Goal: Task Accomplishment & Management: Manage account settings

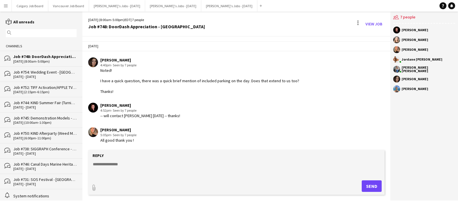
scroll to position [1162, 0]
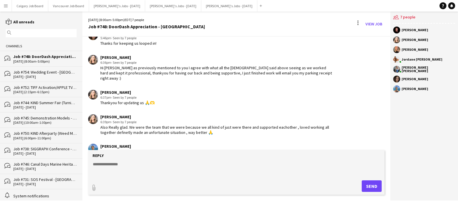
click at [8, 5] on button "Menu" at bounding box center [6, 6] width 12 height 12
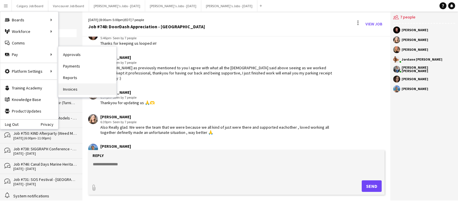
click at [75, 85] on link "Invoices" at bounding box center [87, 89] width 58 height 12
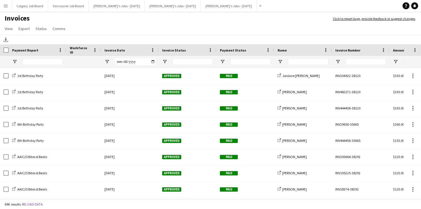
click at [243, 52] on span "Payment Status" at bounding box center [233, 50] width 26 height 4
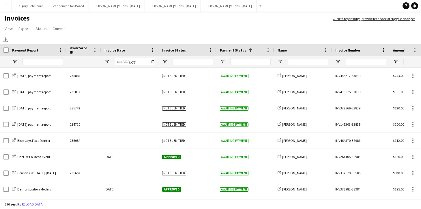
click at [229, 52] on div "Payment Status 1" at bounding box center [242, 50] width 44 height 9
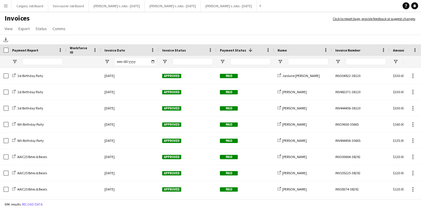
click at [229, 52] on div "Payment Status 1" at bounding box center [242, 50] width 44 height 9
click at [224, 62] on span "Open Filter Menu" at bounding box center [222, 61] width 5 height 5
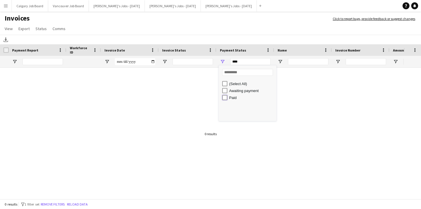
type input "********"
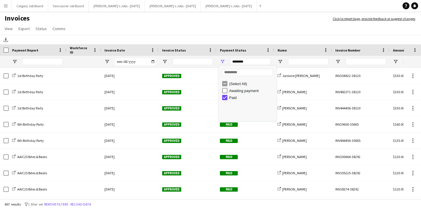
click at [224, 94] on div "Paid" at bounding box center [249, 97] width 54 height 7
type input "**********"
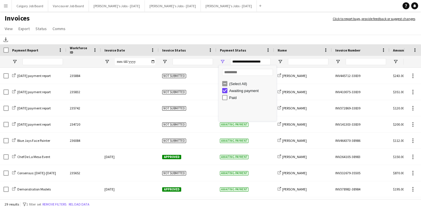
click at [220, 35] on div "Download" at bounding box center [210, 40] width 421 height 10
click at [165, 62] on span "Open Filter Menu" at bounding box center [164, 61] width 5 height 5
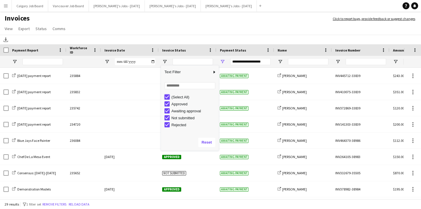
type input "***"
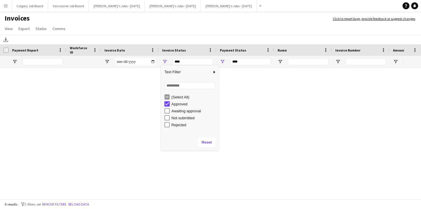
type input "**********"
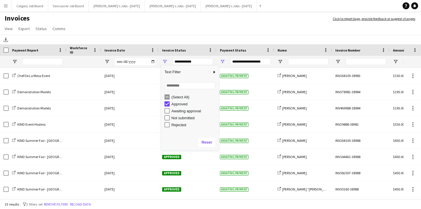
scroll to position [0, 0]
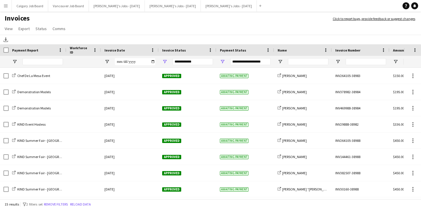
click at [176, 31] on app-page-menu "View Customise view Customise filters Reset Filters Reset View Reset All Export…" at bounding box center [210, 29] width 421 height 11
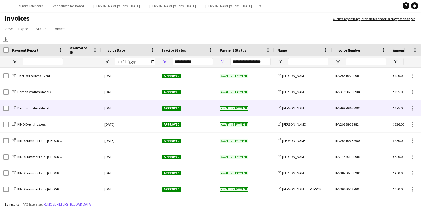
scroll to position [0, 0]
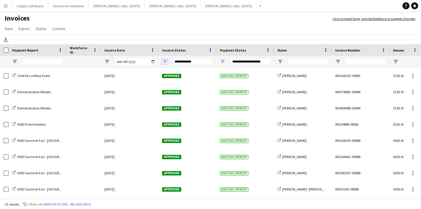
click at [166, 61] on span "Open Filter Menu" at bounding box center [164, 61] width 5 height 5
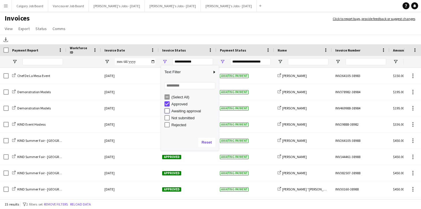
type input "**********"
click at [184, 31] on app-page-menu "View Customise view Customise filters Reset Filters Reset View Reset All Export…" at bounding box center [210, 29] width 421 height 11
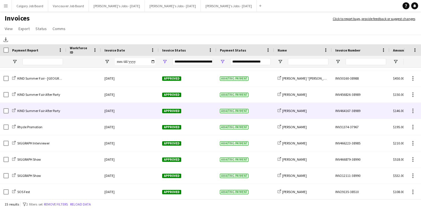
scroll to position [57, 0]
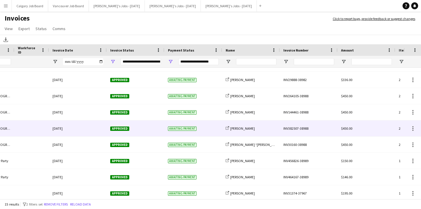
click at [145, 131] on div "Approved" at bounding box center [136, 128] width 58 height 16
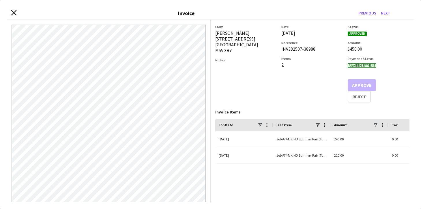
click at [13, 12] on icon at bounding box center [13, 12] width 5 height 5
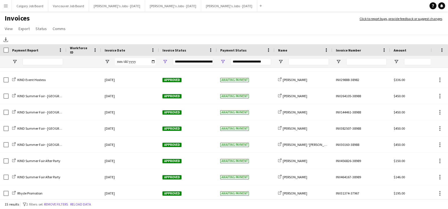
click at [294, 52] on div "Name" at bounding box center [300, 50] width 44 height 9
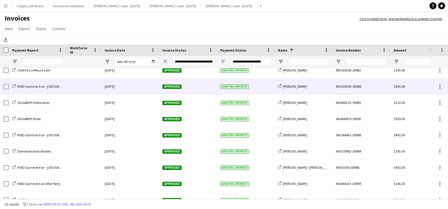
scroll to position [-13, 0]
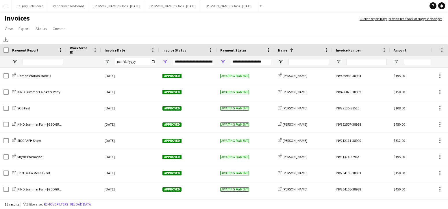
click at [398, 47] on div "Amount" at bounding box center [415, 50] width 44 height 9
click at [307, 49] on div "Name" at bounding box center [300, 50] width 44 height 9
click at [41, 46] on div "Payment Report" at bounding box center [34, 50] width 44 height 9
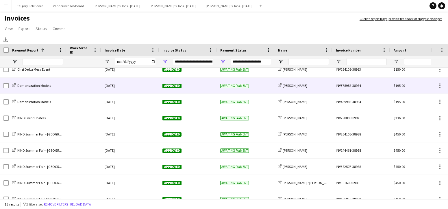
click at [301, 86] on div "share-external-link-1 [PERSON_NAME]" at bounding box center [303, 85] width 58 height 16
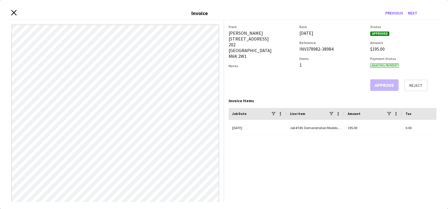
click at [12, 12] on icon "Close invoice dialog" at bounding box center [13, 12] width 5 height 5
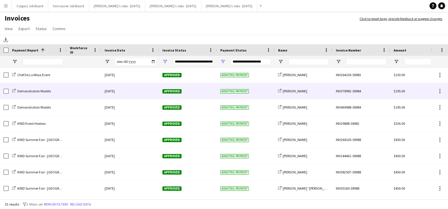
scroll to position [1, 0]
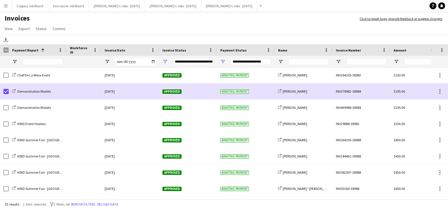
click at [43, 31] on link "Status" at bounding box center [41, 29] width 16 height 8
click at [53, 63] on span "Mark as paid" at bounding box center [49, 65] width 22 height 5
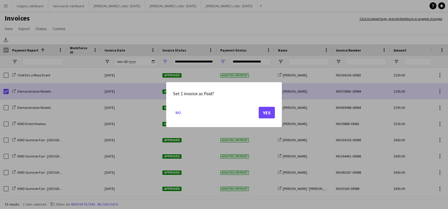
click at [267, 111] on button "Yes" at bounding box center [267, 112] width 16 height 12
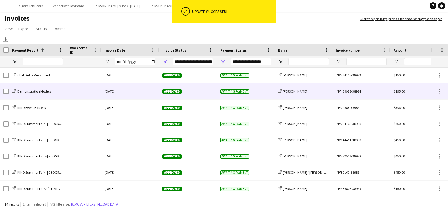
click at [81, 93] on div at bounding box center [83, 91] width 35 height 16
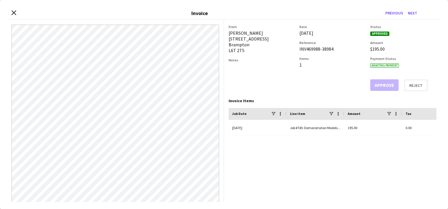
scroll to position [0, 0]
drag, startPoint x: 232, startPoint y: 32, endPoint x: 260, endPoint y: 32, distance: 28.0
click at [260, 32] on div "[PERSON_NAME] [STREET_ADDRESS]" at bounding box center [261, 41] width 66 height 23
copy div "[PERSON_NAME]"
click at [12, 14] on icon at bounding box center [13, 12] width 5 height 5
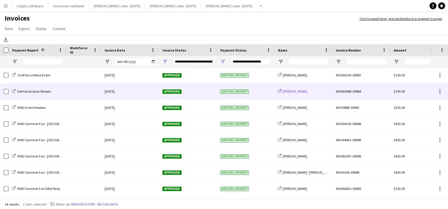
click at [299, 91] on span "[PERSON_NAME]" at bounding box center [294, 91] width 25 height 4
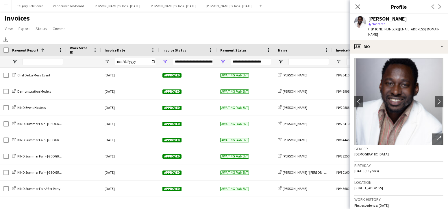
drag, startPoint x: 393, startPoint y: 29, endPoint x: 442, endPoint y: 30, distance: 48.5
click at [421, 30] on app-profile-header "[PERSON_NAME] star Not rated t. [PHONE_NUMBER] | [EMAIL_ADDRESS][DOMAIN_NAME]" at bounding box center [399, 27] width 98 height 26
copy span "[EMAIL_ADDRESS][DOMAIN_NAME]"
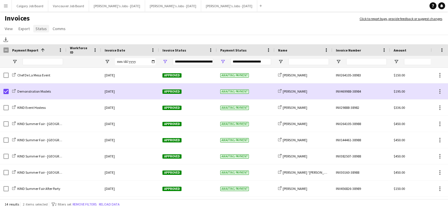
click at [38, 29] on span "Status" at bounding box center [41, 28] width 11 height 5
click at [58, 62] on link "Mark as paid" at bounding box center [60, 65] width 54 height 12
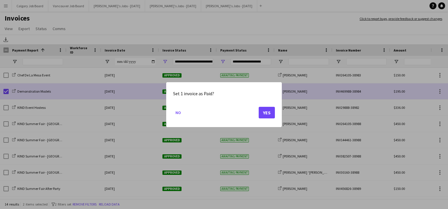
click at [270, 109] on button "Yes" at bounding box center [267, 112] width 16 height 12
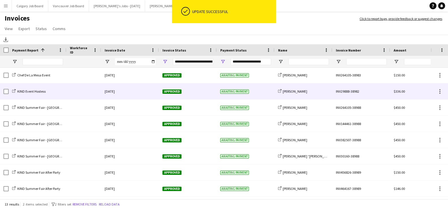
scroll to position [1, 0]
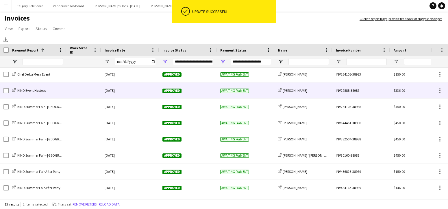
click at [69, 87] on div at bounding box center [83, 90] width 35 height 16
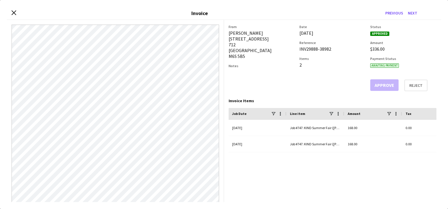
scroll to position [0, 0]
drag, startPoint x: 229, startPoint y: 32, endPoint x: 259, endPoint y: 33, distance: 30.0
click at [259, 33] on div "[PERSON_NAME] [STREET_ADDRESS]" at bounding box center [261, 44] width 66 height 29
copy div "[PERSON_NAME]"
click at [14, 13] on icon at bounding box center [13, 12] width 5 height 5
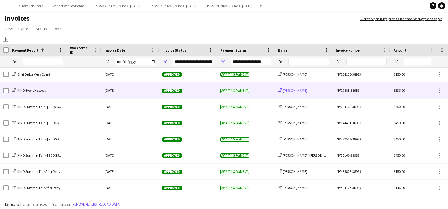
click at [282, 90] on link "share-external-link-1 [PERSON_NAME]" at bounding box center [292, 90] width 29 height 4
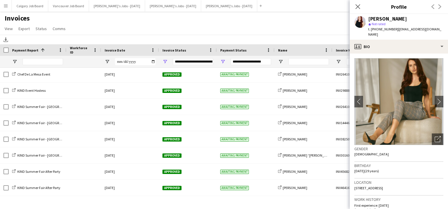
drag, startPoint x: 393, startPoint y: 30, endPoint x: 427, endPoint y: 30, distance: 34.1
click at [421, 30] on app-profile-header "[PERSON_NAME] star Not rated t. [PHONE_NUMBER] | [EMAIL_ADDRESS][DOMAIN_NAME]" at bounding box center [399, 27] width 98 height 26
click at [405, 28] on span "| [EMAIL_ADDRESS][DOMAIN_NAME]" at bounding box center [404, 32] width 73 height 10
drag, startPoint x: 394, startPoint y: 29, endPoint x: 425, endPoint y: 31, distance: 30.7
click at [421, 31] on app-profile-header "[PERSON_NAME] star Not rated t. [PHONE_NUMBER] | [EMAIL_ADDRESS][DOMAIN_NAME]" at bounding box center [399, 27] width 98 height 26
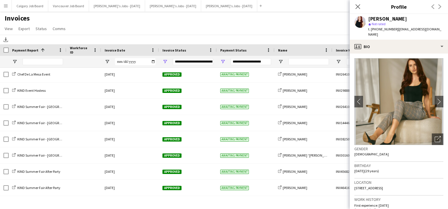
copy span "[EMAIL_ADDRESS][DOMAIN_NAME]"
click at [80, 34] on app-page-menu "View Customise view Customise filters Reset Filters Reset View Reset All Export…" at bounding box center [224, 29] width 448 height 11
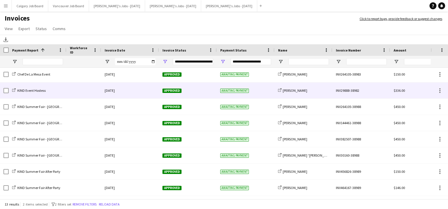
click at [92, 88] on div at bounding box center [83, 90] width 35 height 16
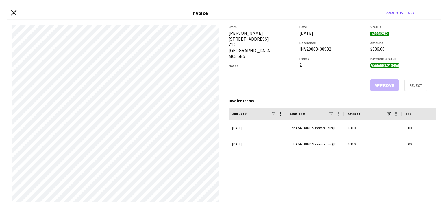
click at [15, 12] on icon "Close invoice dialog" at bounding box center [13, 12] width 5 height 5
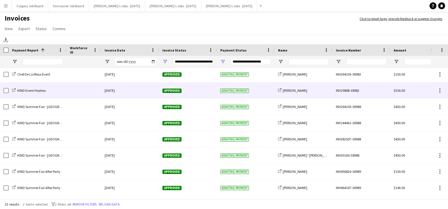
click at [3, 90] on div at bounding box center [4, 90] width 9 height 16
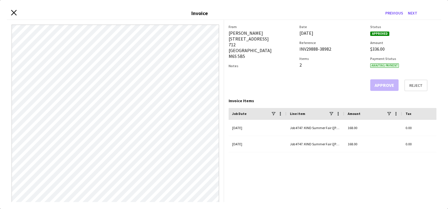
click at [14, 12] on icon "Close invoice dialog" at bounding box center [13, 12] width 5 height 5
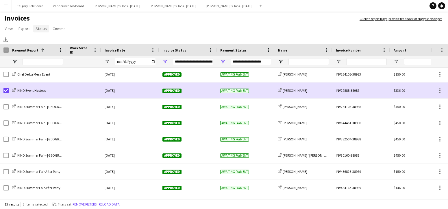
click at [41, 27] on span "Status" at bounding box center [41, 28] width 11 height 5
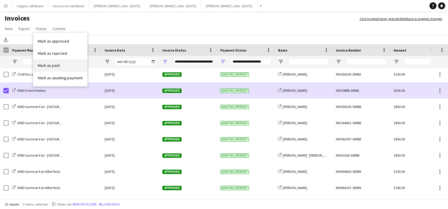
click at [66, 64] on link "Mark as paid" at bounding box center [60, 65] width 54 height 12
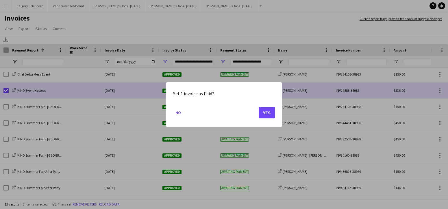
click at [267, 113] on button "Yes" at bounding box center [267, 112] width 16 height 12
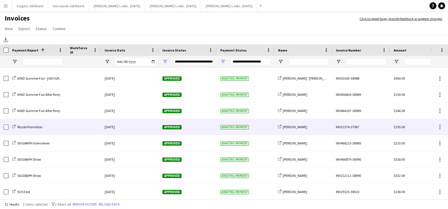
scroll to position [0, 7]
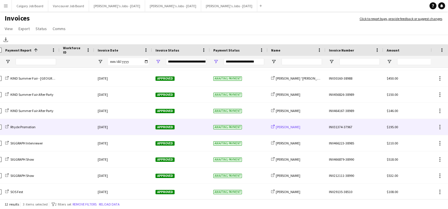
click at [288, 128] on span "[PERSON_NAME]" at bounding box center [288, 126] width 25 height 4
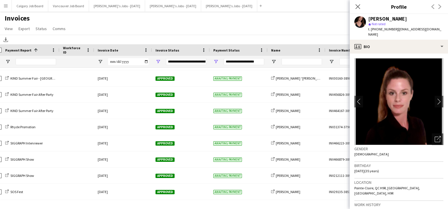
drag, startPoint x: 369, startPoint y: 20, endPoint x: 410, endPoint y: 17, distance: 41.1
click at [410, 17] on div "[PERSON_NAME]" at bounding box center [405, 18] width 75 height 5
copy div "[PERSON_NAME]"
click at [224, 27] on app-page-menu "View Customise view Customise filters Reset Filters Reset View Reset All Export…" at bounding box center [224, 29] width 448 height 11
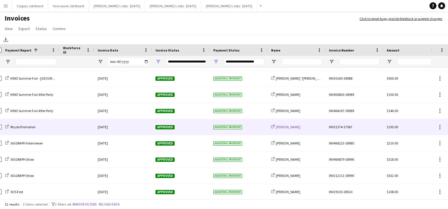
click at [287, 126] on span "[PERSON_NAME]" at bounding box center [288, 126] width 25 height 4
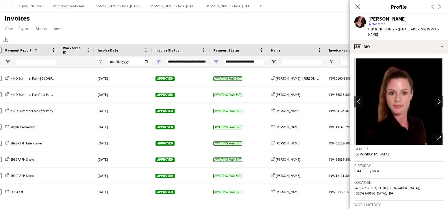
drag, startPoint x: 394, startPoint y: 30, endPoint x: 438, endPoint y: 29, distance: 44.8
click at [421, 29] on div "[PERSON_NAME] star Not rated t. [PHONE_NUMBER] | [EMAIL_ADDRESS][DOMAIN_NAME]" at bounding box center [399, 27] width 98 height 26
copy span "[EMAIL_ADDRESS][DOMAIN_NAME]"
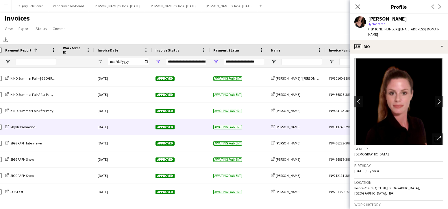
click at [257, 123] on div "Awaiting payment" at bounding box center [239, 127] width 58 height 16
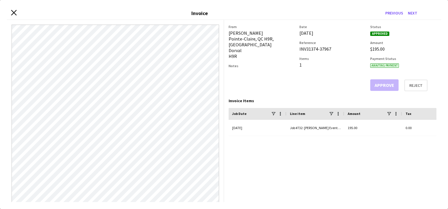
click at [14, 12] on icon at bounding box center [13, 12] width 5 height 5
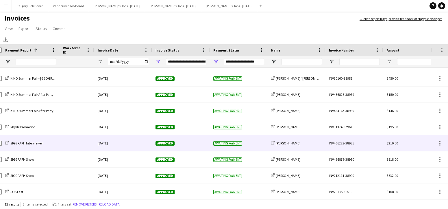
scroll to position [0, 0]
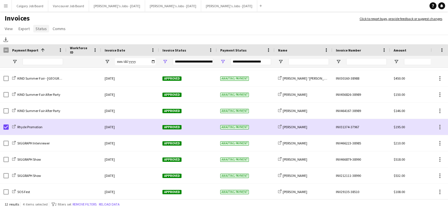
click at [43, 30] on span "Status" at bounding box center [41, 28] width 11 height 5
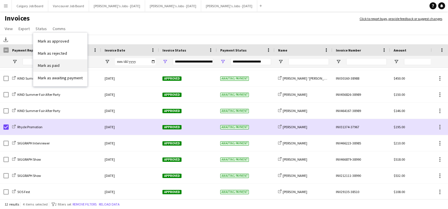
click at [54, 65] on span "Mark as paid" at bounding box center [49, 65] width 22 height 5
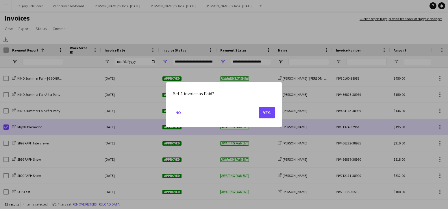
click at [269, 113] on button "Yes" at bounding box center [267, 112] width 16 height 12
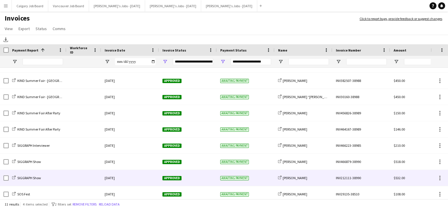
scroll to position [40, 0]
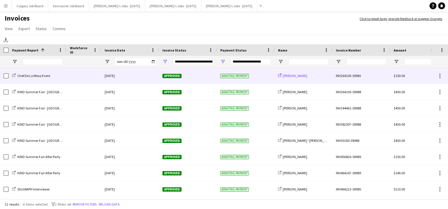
click at [287, 75] on span "[PERSON_NAME]" at bounding box center [294, 75] width 25 height 4
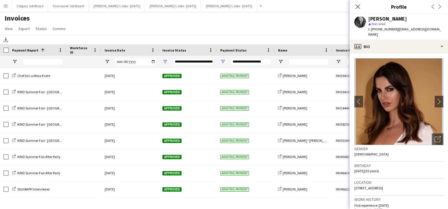
drag, startPoint x: 368, startPoint y: 18, endPoint x: 425, endPoint y: 18, distance: 57.2
click at [421, 18] on div "[PERSON_NAME]" at bounding box center [405, 18] width 75 height 5
copy div "[PERSON_NAME]"
drag, startPoint x: 394, startPoint y: 30, endPoint x: 429, endPoint y: 30, distance: 35.0
click at [421, 30] on div "[PERSON_NAME] star Not rated t. [PHONE_NUMBER] | [EMAIL_ADDRESS][DOMAIN_NAME]" at bounding box center [399, 27] width 98 height 26
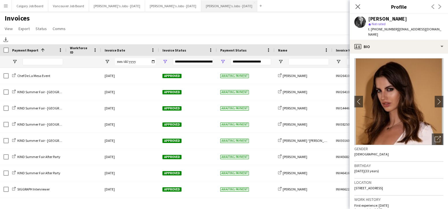
copy span "[EMAIL_ADDRESS][DOMAIN_NAME]"
click at [218, 30] on app-page-menu "View Customise view Customise filters Reset Filters Reset View Reset All Export…" at bounding box center [224, 29] width 448 height 11
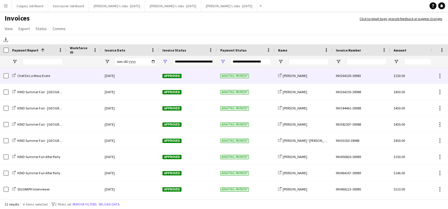
click at [188, 72] on div "Approved" at bounding box center [188, 76] width 58 height 16
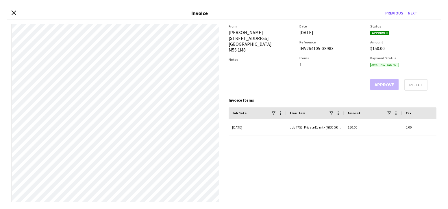
scroll to position [0, 0]
click at [15, 13] on icon "Close invoice dialog" at bounding box center [13, 12] width 5 height 5
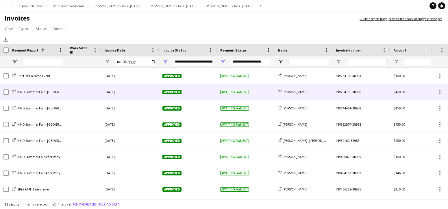
click at [213, 91] on div "Approved" at bounding box center [188, 92] width 58 height 16
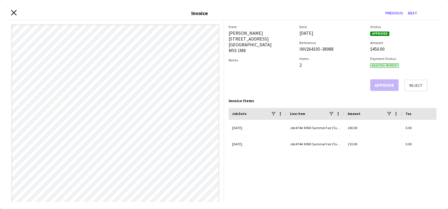
click at [13, 11] on icon "Close invoice dialog" at bounding box center [13, 12] width 5 height 5
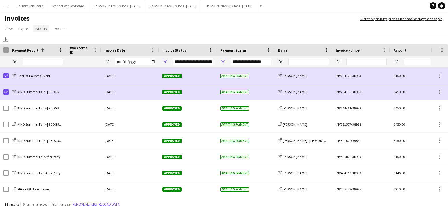
click at [39, 29] on span "Status" at bounding box center [41, 28] width 11 height 5
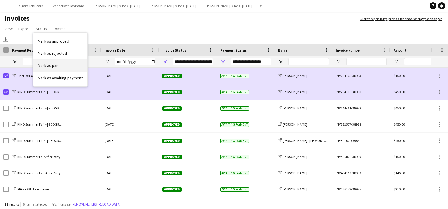
click at [55, 63] on span "Mark as paid" at bounding box center [49, 65] width 22 height 5
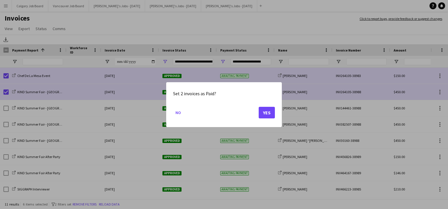
click at [265, 111] on button "Yes" at bounding box center [267, 112] width 16 height 12
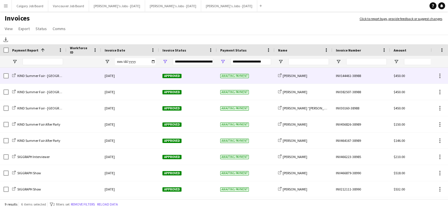
click at [88, 73] on div at bounding box center [83, 76] width 35 height 16
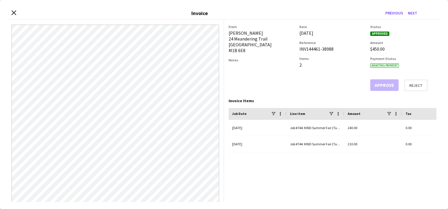
click at [16, 14] on div "Close invoice dialog Invoice Previous Next" at bounding box center [224, 13] width 434 height 13
click at [14, 13] on icon at bounding box center [13, 12] width 5 height 5
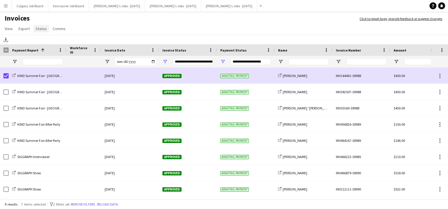
click at [39, 29] on span "Status" at bounding box center [41, 28] width 11 height 5
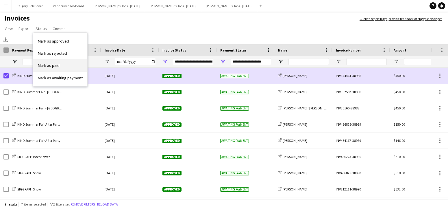
click at [53, 62] on link "Mark as paid" at bounding box center [60, 65] width 54 height 12
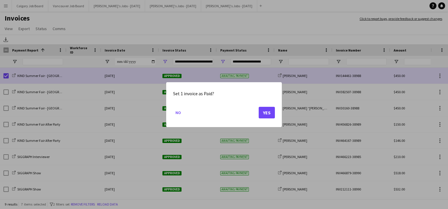
click at [265, 110] on button "Yes" at bounding box center [267, 112] width 16 height 12
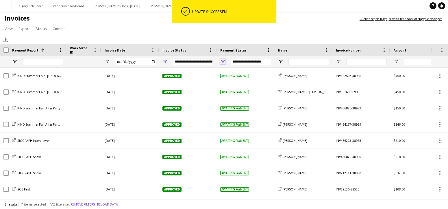
click at [222, 61] on span "Open Filter Menu" at bounding box center [222, 61] width 5 height 5
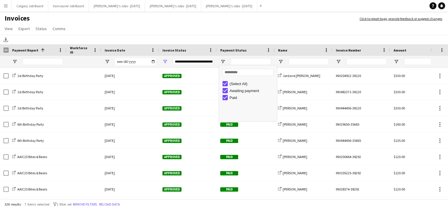
click at [233, 33] on app-page-menu "View Customise view Customise filters Reset Filters Reset View Reset All Export…" at bounding box center [224, 29] width 448 height 11
click at [287, 58] on div at bounding box center [303, 62] width 58 height 12
click at [289, 62] on input "Name Filter Input" at bounding box center [308, 61] width 40 height 7
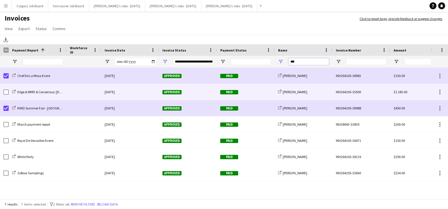
type input "***"
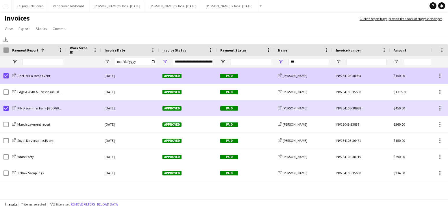
click at [209, 81] on div "Approved" at bounding box center [188, 76] width 58 height 16
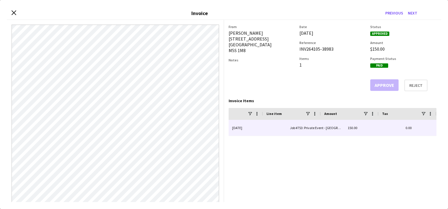
scroll to position [0, 1]
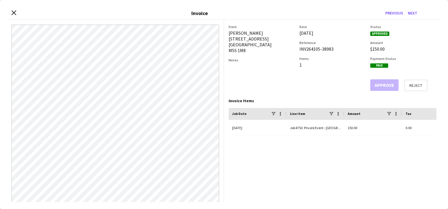
click at [10, 12] on div "Close invoice dialog Invoice Previous Next" at bounding box center [224, 13] width 434 height 13
click at [16, 14] on icon at bounding box center [13, 12] width 5 height 5
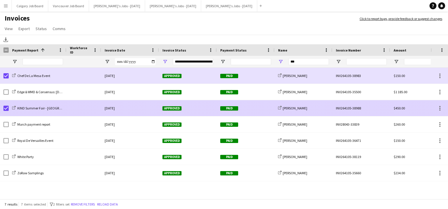
scroll to position [0, 0]
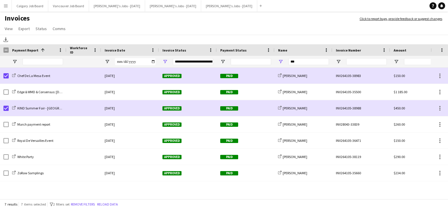
click at [92, 27] on app-page-menu "View Customise view Customise filters Reset Filters Reset View Reset All Export…" at bounding box center [224, 29] width 448 height 11
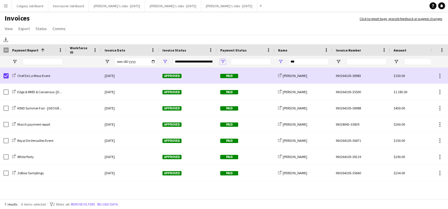
click at [222, 61] on span "Open Filter Menu" at bounding box center [222, 61] width 5 height 5
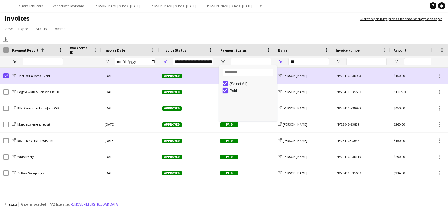
type input "***"
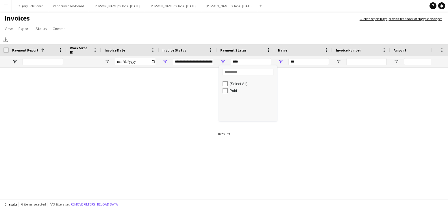
click at [221, 40] on div "Download" at bounding box center [224, 40] width 448 height 10
click at [221, 61] on span "Open Filter Menu" at bounding box center [222, 61] width 5 height 5
click at [161, 21] on h1 "Invoices" at bounding box center [177, 19] width 354 height 10
click at [165, 60] on span "Open Filter Menu" at bounding box center [164, 61] width 5 height 5
click at [190, 36] on div "Download" at bounding box center [224, 40] width 448 height 10
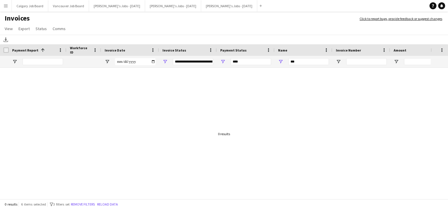
click at [10, 8] on button "Menu" at bounding box center [6, 6] width 12 height 12
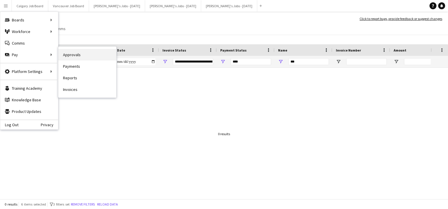
click at [76, 53] on link "Approvals" at bounding box center [87, 55] width 58 height 12
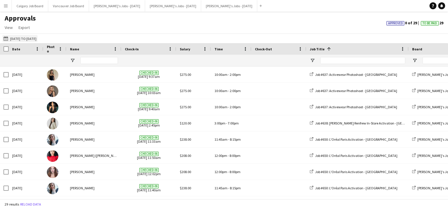
click at [38, 38] on button "[DATE] to [DATE] [DATE] to [DATE]" at bounding box center [19, 38] width 35 height 7
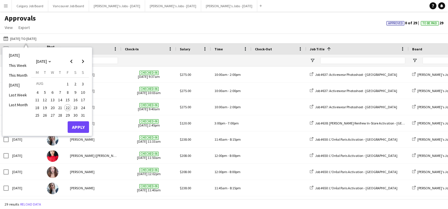
drag, startPoint x: 78, startPoint y: 98, endPoint x: 76, endPoint y: 117, distance: 19.4
click at [78, 98] on span "16" at bounding box center [75, 99] width 7 height 7
click at [77, 121] on button "Apply" at bounding box center [78, 127] width 21 height 12
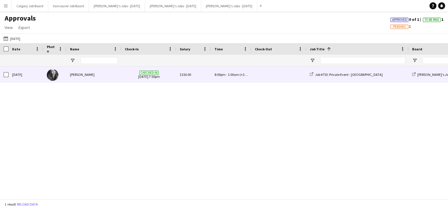
click at [118, 80] on div "[PERSON_NAME]" at bounding box center [93, 74] width 55 height 16
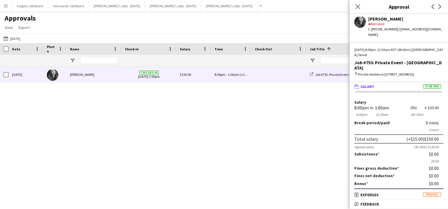
click at [204, 23] on div "Approvals View Customise view Customise filters Reset Filters Reset View Reset …" at bounding box center [224, 24] width 448 height 20
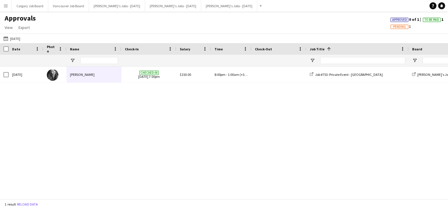
drag, startPoint x: 4, startPoint y: 10, endPoint x: 10, endPoint y: 17, distance: 8.9
click at [4, 10] on button "Menu" at bounding box center [6, 6] width 12 height 12
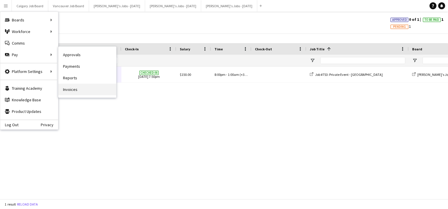
click at [78, 87] on link "Invoices" at bounding box center [87, 89] width 58 height 12
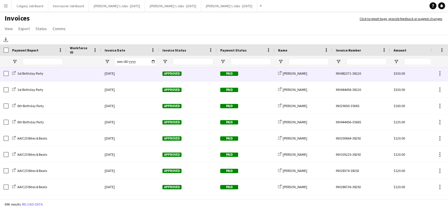
scroll to position [10, 0]
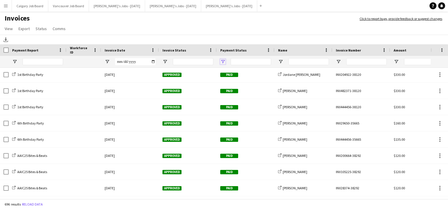
click at [221, 60] on span "Open Filter Menu" at bounding box center [222, 61] width 5 height 5
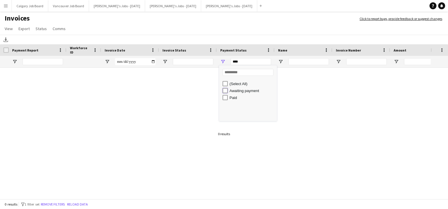
type input "**********"
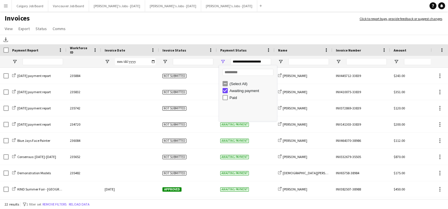
drag, startPoint x: 216, startPoint y: 39, endPoint x: 212, endPoint y: 40, distance: 4.8
click at [216, 39] on div "Download" at bounding box center [224, 40] width 448 height 10
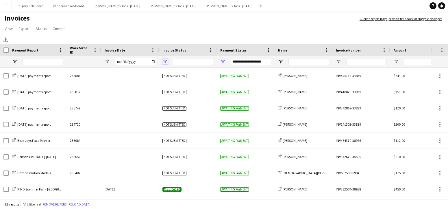
click at [164, 61] on span "Open Filter Menu" at bounding box center [164, 61] width 5 height 5
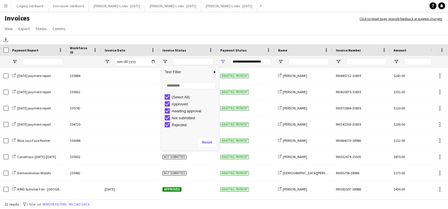
type input "***"
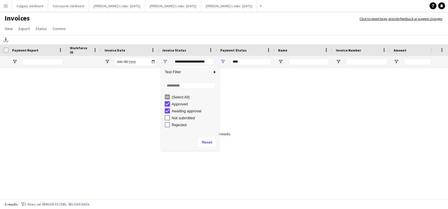
type input "**********"
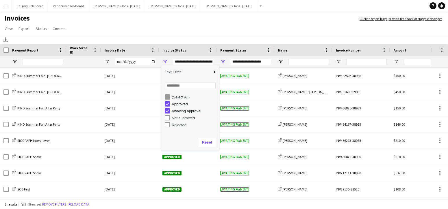
click at [173, 34] on app-page-menu "View Customise view Customise filters Reset Filters Reset View Reset All Export…" at bounding box center [224, 29] width 448 height 11
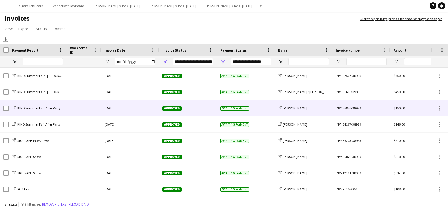
scroll to position [0, 7]
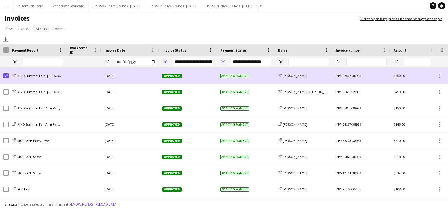
click at [40, 28] on span "Status" at bounding box center [41, 28] width 11 height 5
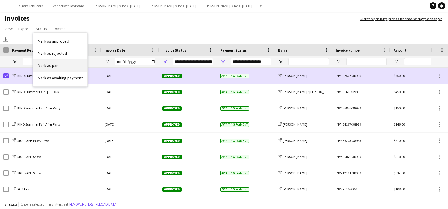
click at [71, 67] on link "Mark as paid" at bounding box center [60, 65] width 54 height 12
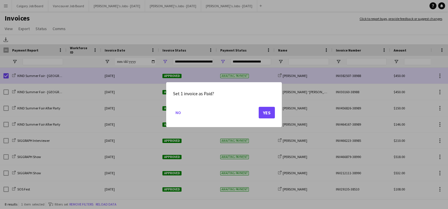
click at [265, 112] on button "Yes" at bounding box center [267, 112] width 16 height 12
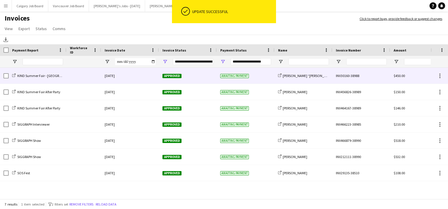
click at [262, 76] on div "Awaiting payment" at bounding box center [246, 76] width 58 height 16
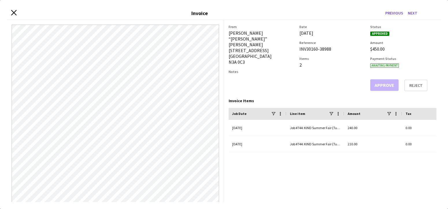
click at [16, 11] on icon at bounding box center [13, 12] width 5 height 5
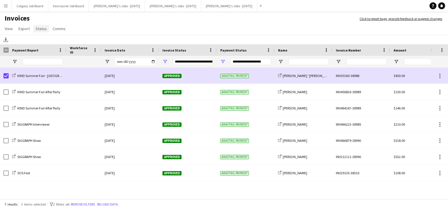
click at [38, 30] on span "Status" at bounding box center [41, 28] width 11 height 5
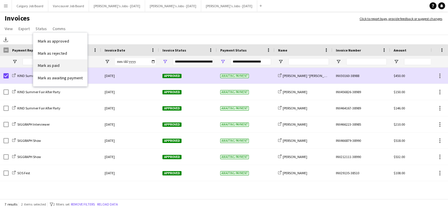
click at [59, 64] on link "Mark as paid" at bounding box center [60, 65] width 54 height 12
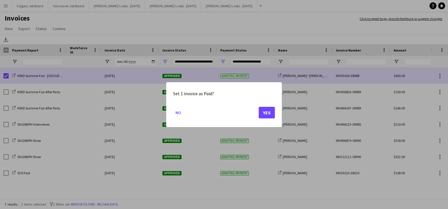
click at [264, 109] on button "Yes" at bounding box center [267, 112] width 16 height 12
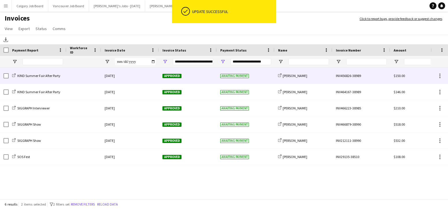
scroll to position [0, 0]
click at [263, 78] on div "Awaiting payment" at bounding box center [246, 76] width 58 height 16
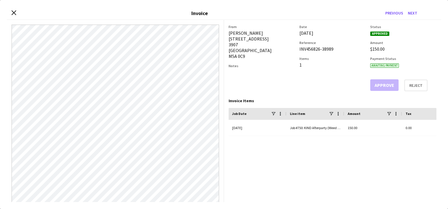
click at [228, 34] on app-invoice-summary "From [PERSON_NAME] [STREET_ADDRESS] Notes Date [DATE] Reference INV456826-38989…" at bounding box center [332, 111] width 217 height 182
drag, startPoint x: 229, startPoint y: 34, endPoint x: 264, endPoint y: 32, distance: 35.6
click at [264, 32] on div "[PERSON_NAME] Rabosh [STREET_ADDRESS]" at bounding box center [261, 44] width 66 height 29
copy div "[PERSON_NAME]"
click at [14, 12] on icon "Close invoice dialog" at bounding box center [13, 12] width 5 height 5
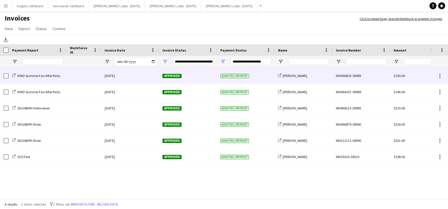
click at [304, 78] on div "share-external-link-1 [PERSON_NAME] Rabosh" at bounding box center [303, 76] width 58 height 16
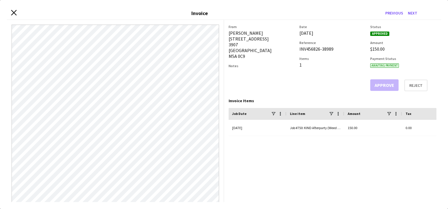
click at [12, 11] on div "Close invoice dialog Invoice Previous Next" at bounding box center [224, 13] width 434 height 13
drag, startPoint x: 13, startPoint y: 12, endPoint x: 152, endPoint y: 42, distance: 142.1
click at [13, 12] on icon at bounding box center [14, 12] width 5 height 5
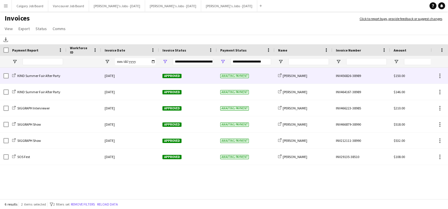
drag, startPoint x: 291, startPoint y: 75, endPoint x: 330, endPoint y: 70, distance: 38.7
click at [292, 75] on span "[PERSON_NAME]" at bounding box center [294, 75] width 25 height 4
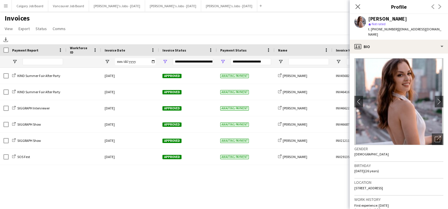
drag, startPoint x: 393, startPoint y: 29, endPoint x: 439, endPoint y: 30, distance: 45.3
click at [421, 30] on app-profile-header "[PERSON_NAME] Rabosh star Not rated t. [PHONE_NUMBER] | [EMAIL_ADDRESS][DOMAIN_…" at bounding box center [399, 27] width 98 height 26
copy span "[EMAIL_ADDRESS][DOMAIN_NAME]"
click at [248, 30] on app-page-menu "View Customise view Customise filters Reset Filters Reset View Reset All Export…" at bounding box center [224, 29] width 448 height 11
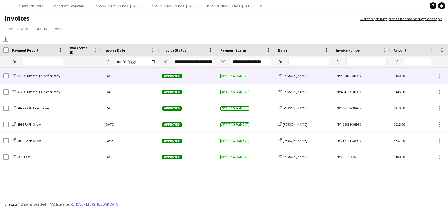
click at [185, 77] on div "Approved" at bounding box center [188, 76] width 58 height 16
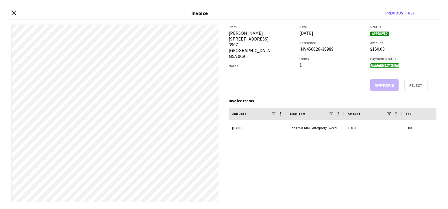
drag, startPoint x: 228, startPoint y: 33, endPoint x: 284, endPoint y: 35, distance: 55.5
click at [284, 35] on div "[PERSON_NAME] Rabosh [STREET_ADDRESS]" at bounding box center [261, 44] width 66 height 29
drag, startPoint x: 13, startPoint y: 12, endPoint x: 16, endPoint y: 12, distance: 2.9
click at [16, 12] on icon "Close invoice dialog" at bounding box center [13, 12] width 5 height 5
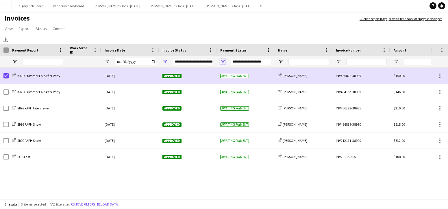
click at [224, 62] on span "Open Filter Menu" at bounding box center [222, 61] width 5 height 5
click at [205, 35] on div "Download" at bounding box center [224, 40] width 448 height 10
click at [38, 27] on span "Status" at bounding box center [41, 28] width 11 height 5
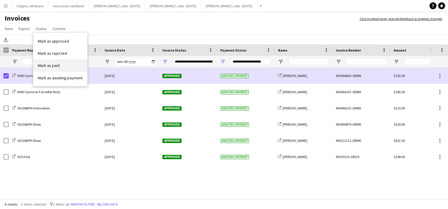
click at [49, 63] on span "Mark as paid" at bounding box center [49, 65] width 22 height 5
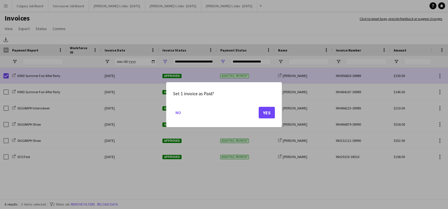
click at [265, 111] on button "Yes" at bounding box center [267, 112] width 16 height 12
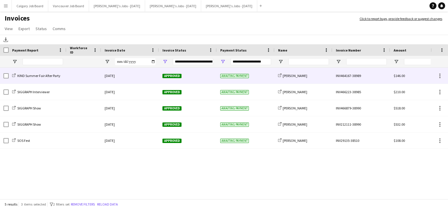
click at [205, 77] on div "Approved" at bounding box center [188, 76] width 58 height 16
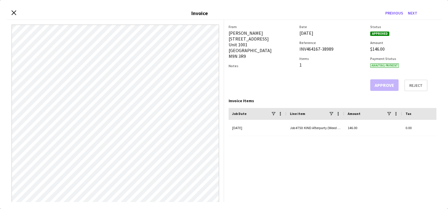
drag, startPoint x: 229, startPoint y: 33, endPoint x: 273, endPoint y: 33, distance: 44.2
click at [273, 33] on div "[PERSON_NAME] [STREET_ADDRESS][PERSON_NAME]" at bounding box center [261, 44] width 66 height 29
drag, startPoint x: 13, startPoint y: 12, endPoint x: 94, endPoint y: 20, distance: 81.3
click at [15, 12] on icon "Close invoice dialog" at bounding box center [14, 12] width 5 height 5
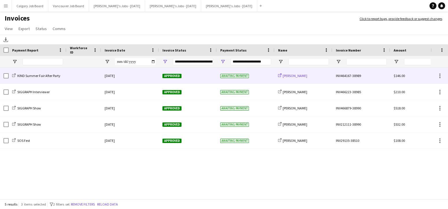
click at [296, 74] on span "[PERSON_NAME]" at bounding box center [294, 75] width 25 height 4
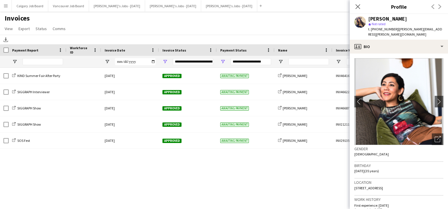
drag, startPoint x: 394, startPoint y: 29, endPoint x: 381, endPoint y: 28, distance: 12.4
click at [421, 28] on div "[PERSON_NAME] star Not rated t. [PHONE_NUMBER] | [PERSON_NAME][EMAIL_ADDRESS][P…" at bounding box center [399, 27] width 98 height 26
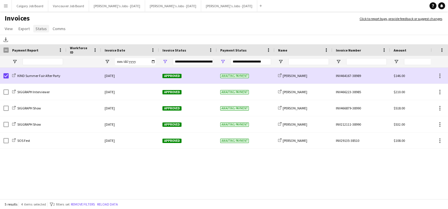
click at [38, 26] on link "Status" at bounding box center [41, 29] width 16 height 8
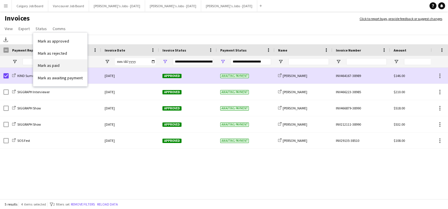
click at [53, 65] on span "Mark as paid" at bounding box center [49, 65] width 22 height 5
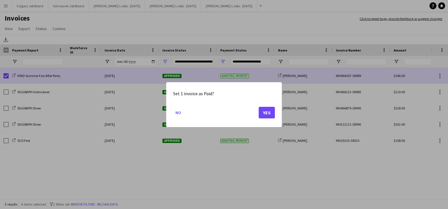
click at [267, 113] on button "Yes" at bounding box center [267, 112] width 16 height 12
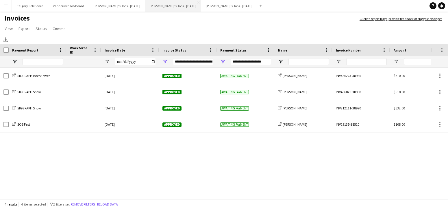
click at [177, 8] on button "[PERSON_NAME]'s Jobs - [DATE] Close" at bounding box center [173, 5] width 56 height 11
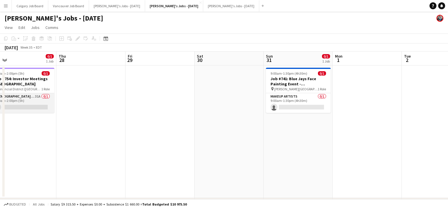
click at [24, 104] on app-card-role "[DEMOGRAPHIC_DATA] Assistant 31A 0/1 9:00am-2:00pm (5h) single-neutral-actions" at bounding box center [22, 103] width 65 height 20
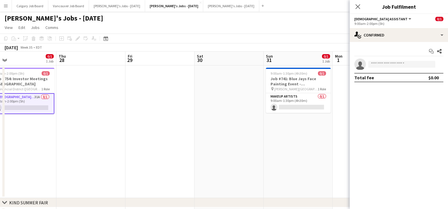
scroll to position [0, 220]
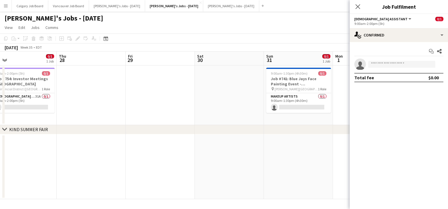
click at [252, 44] on div "[DATE] Week 35 • EDT" at bounding box center [224, 47] width 448 height 8
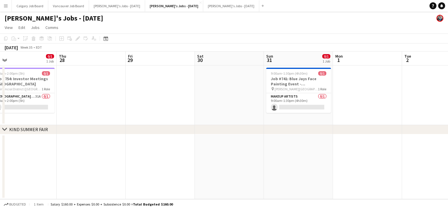
scroll to position [0, 0]
click at [206, 73] on app-date-cell at bounding box center [229, 95] width 69 height 60
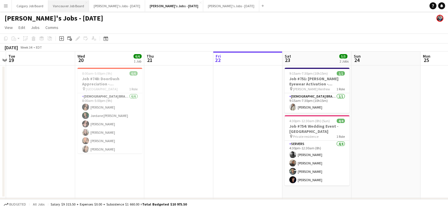
click at [82, 7] on button "Vancouver Job Board Close" at bounding box center [68, 5] width 41 height 11
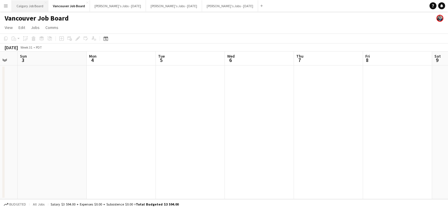
click at [27, 7] on button "Calgary Job Board Close" at bounding box center [30, 5] width 36 height 11
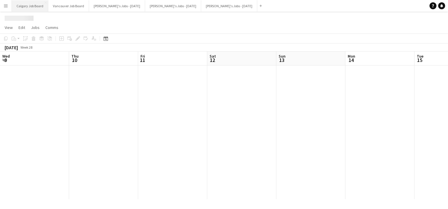
scroll to position [0, 183]
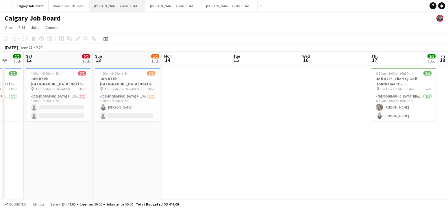
click at [113, 5] on button "[PERSON_NAME]'s Jobs - [DATE] Close" at bounding box center [117, 5] width 56 height 11
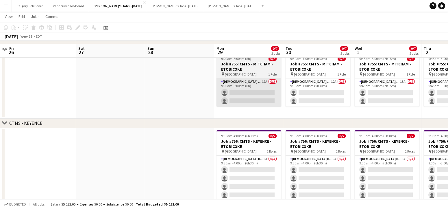
scroll to position [49, 0]
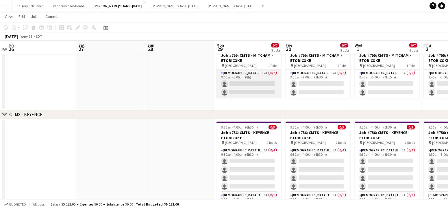
drag, startPoint x: 228, startPoint y: 90, endPoint x: 235, endPoint y: 90, distance: 6.9
click at [228, 90] on app-card-role "[DEMOGRAPHIC_DATA] Brand Ambassador 17A 0/2 9:00am-5:00pm (8h) single-neutral-a…" at bounding box center [248, 84] width 65 height 28
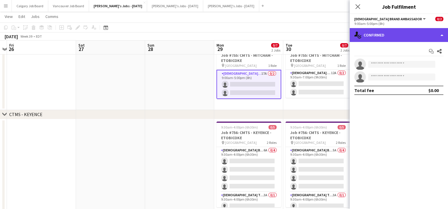
click at [421, 32] on div "single-neutral-actions-check-2 Confirmed" at bounding box center [399, 35] width 98 height 14
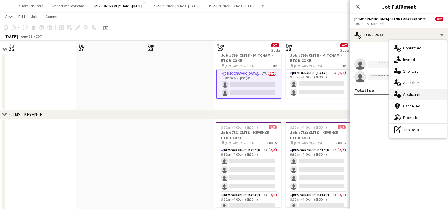
click at [421, 94] on div "single-neutral-actions-information Applicants" at bounding box center [417, 94] width 57 height 12
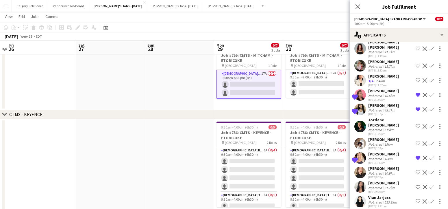
scroll to position [122, 0]
click at [392, 171] on div "10.9km" at bounding box center [389, 173] width 13 height 4
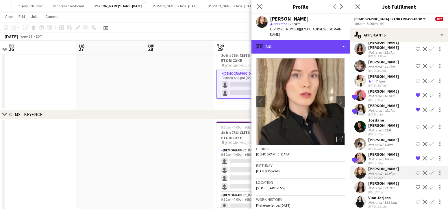
click at [306, 45] on div "profile Bio" at bounding box center [300, 47] width 98 height 14
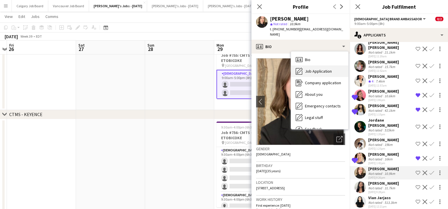
click at [313, 68] on span "Job Application" at bounding box center [318, 70] width 27 height 5
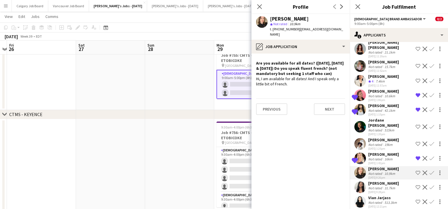
click at [418, 170] on app-icon "Shortlist crew" at bounding box center [417, 172] width 5 height 5
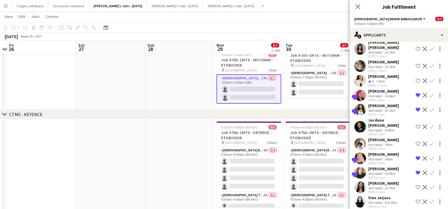
click at [387, 200] on div "513.3km" at bounding box center [390, 202] width 15 height 4
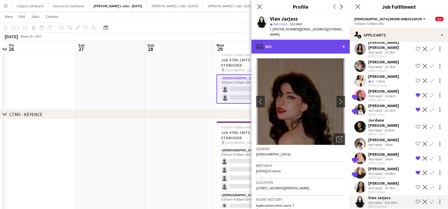
click at [308, 42] on div "profile Bio" at bounding box center [300, 47] width 98 height 14
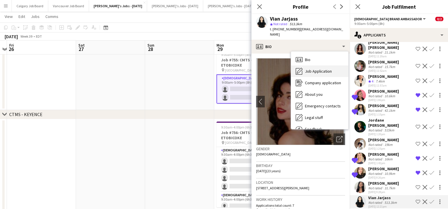
click at [329, 68] on div "Job Application Job Application" at bounding box center [319, 71] width 57 height 12
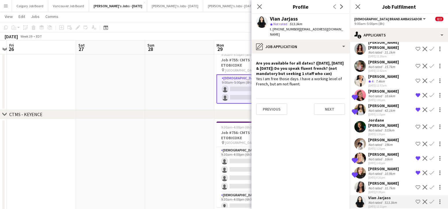
click at [417, 199] on app-icon "Shortlist crew" at bounding box center [417, 201] width 5 height 5
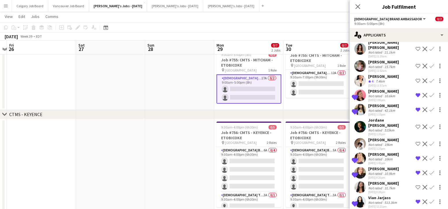
click at [321, 119] on div "chevron-right CTMS - KEYENCE" at bounding box center [224, 114] width 448 height 9
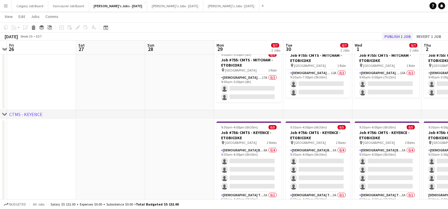
click at [395, 36] on button "Publish 1 job" at bounding box center [397, 37] width 31 height 8
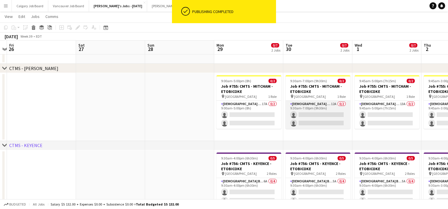
scroll to position [16, 0]
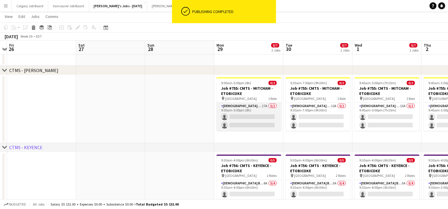
click at [264, 117] on app-card-role "[DEMOGRAPHIC_DATA] Brand Ambassador 17A 0/2 9:00am-5:00pm (8h) single-neutral-a…" at bounding box center [248, 117] width 65 height 28
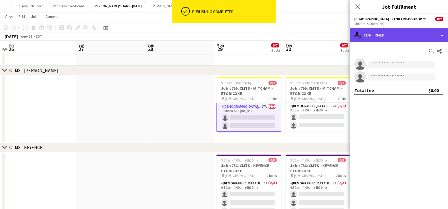
click at [395, 31] on div "single-neutral-actions-check-2 Confirmed" at bounding box center [399, 35] width 98 height 14
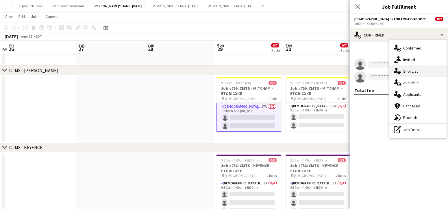
click at [412, 74] on div "single-neutral-actions-heart Shortlist" at bounding box center [417, 71] width 57 height 12
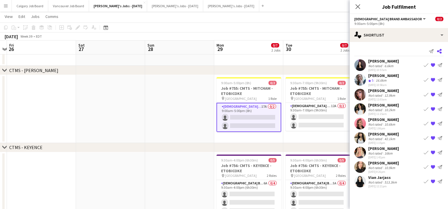
click at [421, 50] on icon at bounding box center [439, 51] width 5 height 5
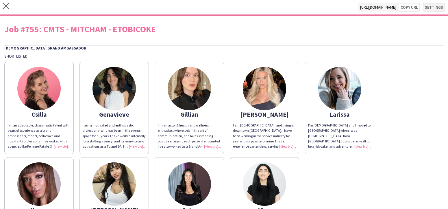
click at [421, 10] on button "Settings" at bounding box center [434, 7] width 22 height 9
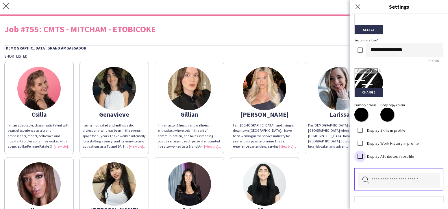
scroll to position [169, 0]
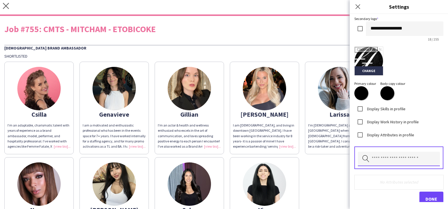
click at [378, 160] on input "text" at bounding box center [399, 158] width 82 height 14
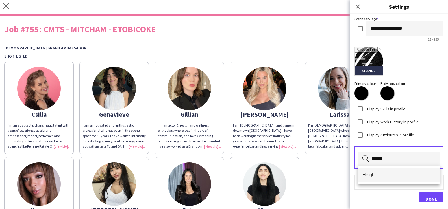
type input "******"
click at [376, 171] on mat-option "Height" at bounding box center [399, 175] width 82 height 14
type input "******"
click at [379, 173] on span "Weight" at bounding box center [398, 174] width 73 height 5
type input "*****"
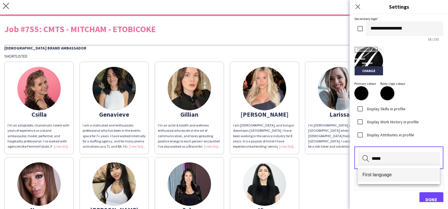
click at [375, 178] on mat-option "First language" at bounding box center [399, 175] width 82 height 14
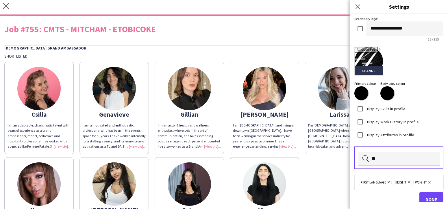
type input "*"
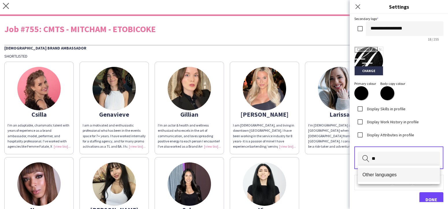
type input "**"
click at [379, 174] on span "Other languages" at bounding box center [398, 174] width 73 height 5
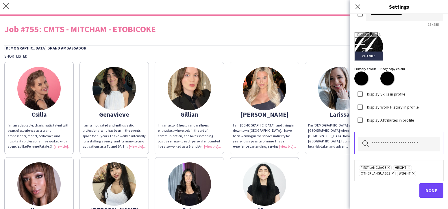
click at [421, 188] on span "Done" at bounding box center [431, 190] width 12 height 6
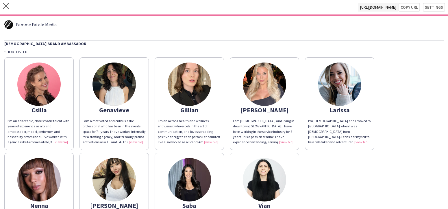
click at [62, 134] on div "I’m an adaptable, charismatic talent with years of experience as a brand ambass…" at bounding box center [39, 131] width 63 height 26
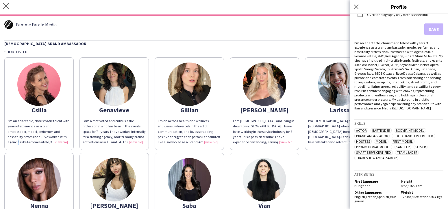
scroll to position [181, 0]
click at [133, 136] on div "I am a motivated and enthusiastic professional who has been in the events space…" at bounding box center [114, 131] width 63 height 26
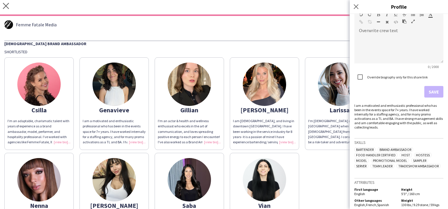
scroll to position [118, 0]
click at [218, 141] on div "I'm an actor & health and wellness enthusiast who excels in the art of communic…" at bounding box center [189, 131] width 63 height 26
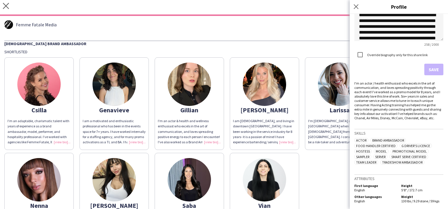
scroll to position [141, 0]
click at [280, 140] on div "I am [DEMOGRAPHIC_DATA], and living in downtown [GEOGRAPHIC_DATA]. I have been …" at bounding box center [264, 131] width 63 height 26
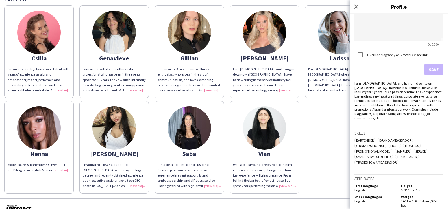
scroll to position [50, 0]
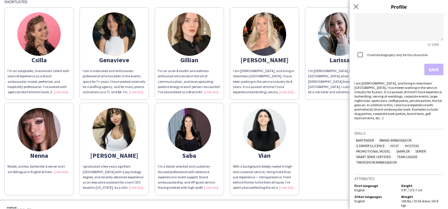
click at [326, 151] on div "Csilla I’m an adaptable, charismatic talent with years of experience as a brand…" at bounding box center [223, 99] width 439 height 191
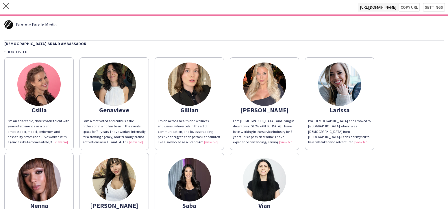
scroll to position [0, 0]
click at [407, 9] on button "Copy url" at bounding box center [408, 7] width 21 height 9
drag, startPoint x: 6, startPoint y: 5, endPoint x: 17, endPoint y: 2, distance: 11.8
click at [9, 5] on div "close [URL][DOMAIN_NAME] Copy url Settings" at bounding box center [224, 8] width 448 height 16
click at [5, 6] on icon "close" at bounding box center [6, 6] width 6 height 6
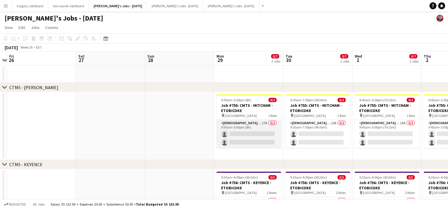
click at [253, 141] on app-card-role "[DEMOGRAPHIC_DATA] Brand Ambassador 17A 0/2 9:00am-5:00pm (8h) single-neutral-a…" at bounding box center [248, 134] width 65 height 28
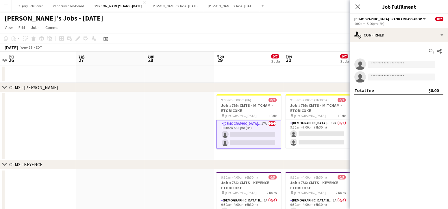
click at [392, 45] on div "Start chat Share single-neutral-actions single-neutral-actions Total fee $0.00" at bounding box center [399, 70] width 98 height 57
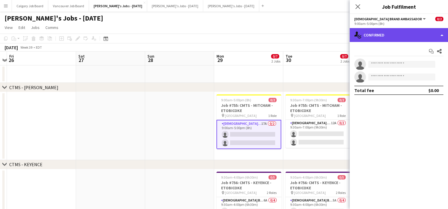
click at [397, 37] on div "single-neutral-actions-check-2 Confirmed" at bounding box center [399, 35] width 98 height 14
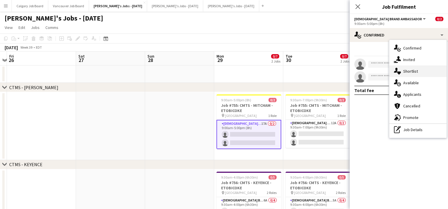
click at [413, 71] on div "single-neutral-actions-heart Shortlist" at bounding box center [417, 71] width 57 height 12
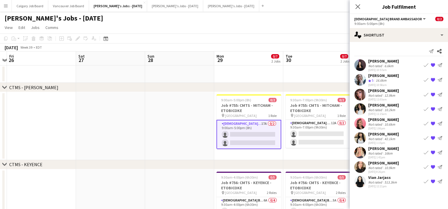
click at [376, 68] on div "[DATE] 10:57am" at bounding box center [383, 70] width 31 height 4
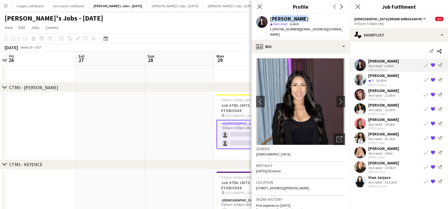
drag, startPoint x: 290, startPoint y: 18, endPoint x: 313, endPoint y: 19, distance: 22.8
click at [313, 19] on div "[PERSON_NAME]" at bounding box center [307, 18] width 75 height 5
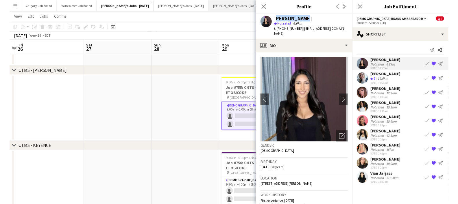
scroll to position [16, 0]
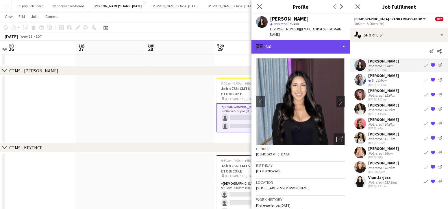
click at [327, 40] on div "profile Bio" at bounding box center [300, 47] width 98 height 14
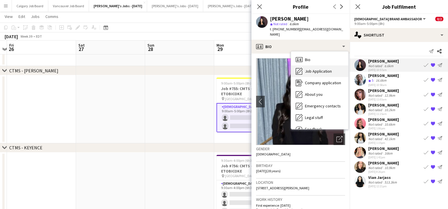
click at [321, 68] on span "Job Application" at bounding box center [318, 70] width 27 height 5
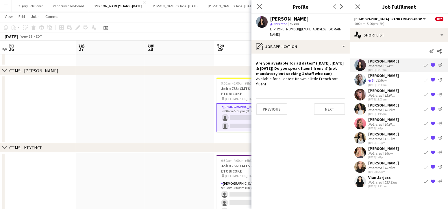
click at [379, 78] on div "16.6km" at bounding box center [380, 80] width 13 height 5
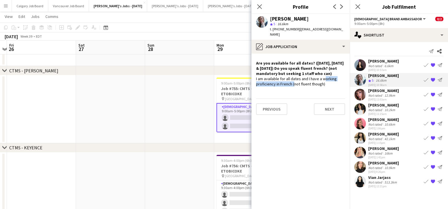
drag, startPoint x: 322, startPoint y: 73, endPoint x: 292, endPoint y: 78, distance: 31.1
click at [292, 78] on div "I am available for all dates and I have a working proficiency in French (not fl…" at bounding box center [300, 81] width 89 height 10
click at [377, 92] on div "[PERSON_NAME]" at bounding box center [383, 90] width 31 height 5
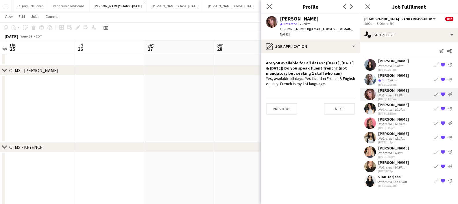
click at [406, 112] on div "[DATE] 11:15am" at bounding box center [393, 114] width 31 height 4
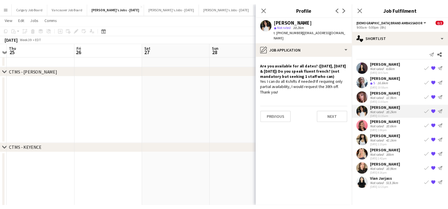
scroll to position [0, 132]
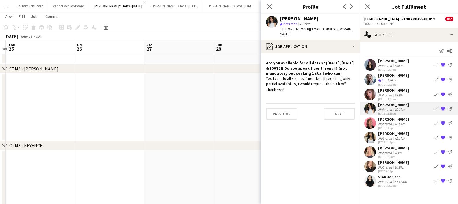
click at [385, 120] on div "[PERSON_NAME]" at bounding box center [393, 119] width 31 height 5
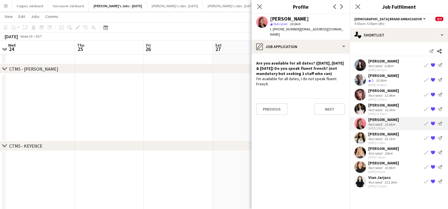
click at [378, 137] on div "Not rated" at bounding box center [375, 138] width 15 height 4
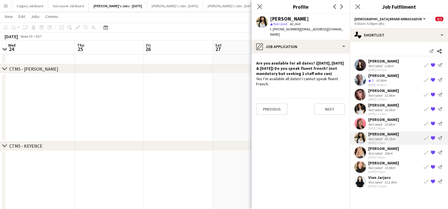
click at [374, 150] on div "[PERSON_NAME]" at bounding box center [383, 148] width 31 height 5
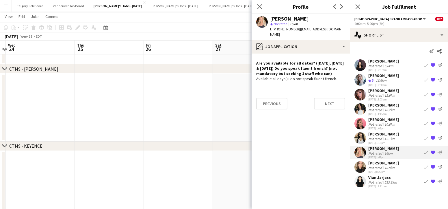
click at [375, 165] on div "[PERSON_NAME]" at bounding box center [383, 162] width 31 height 5
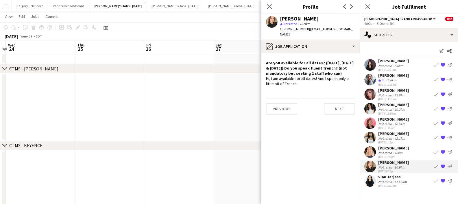
click at [393, 180] on div "513.3km" at bounding box center [400, 182] width 15 height 4
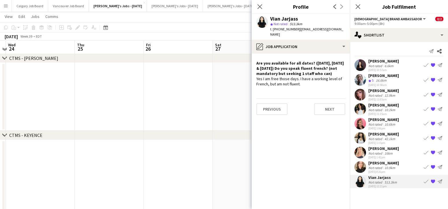
scroll to position [28, 0]
click at [166, 71] on app-date-cell at bounding box center [178, 97] width 69 height 68
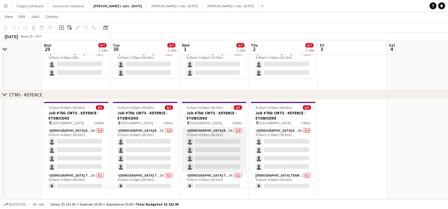
scroll to position [0, 246]
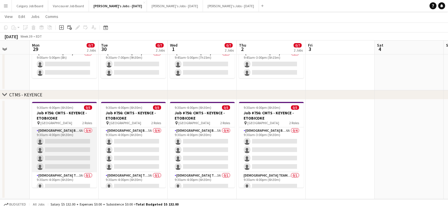
drag, startPoint x: 82, startPoint y: 147, endPoint x: 92, endPoint y: 140, distance: 12.4
click at [83, 146] on app-card-role "[DEMOGRAPHIC_DATA] Brand Ambassador 6A 0/4 9:30am-4:00pm (6h30m) single-neutral…" at bounding box center [64, 149] width 65 height 45
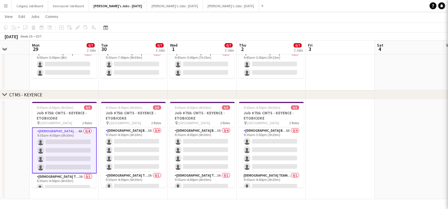
scroll to position [0, 246]
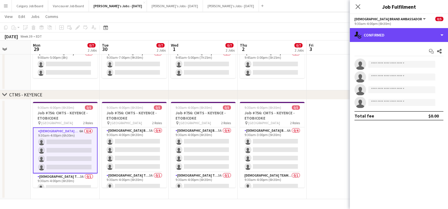
drag, startPoint x: 383, startPoint y: 37, endPoint x: 417, endPoint y: 67, distance: 45.0
click at [384, 37] on div "single-neutral-actions-check-2 Confirmed" at bounding box center [399, 35] width 98 height 14
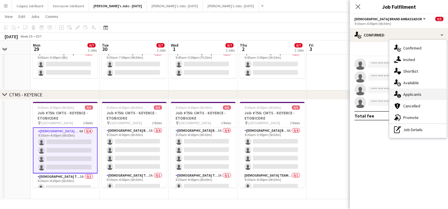
click at [420, 92] on div "single-neutral-actions-information Applicants" at bounding box center [418, 94] width 57 height 12
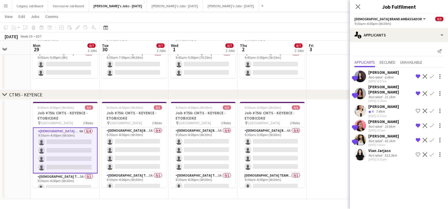
scroll to position [69, 0]
click at [419, 154] on app-icon "Shortlist crew" at bounding box center [418, 154] width 5 height 5
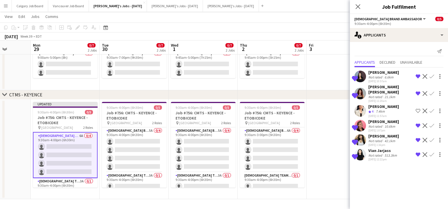
click at [377, 155] on div "Not rated" at bounding box center [376, 155] width 15 height 4
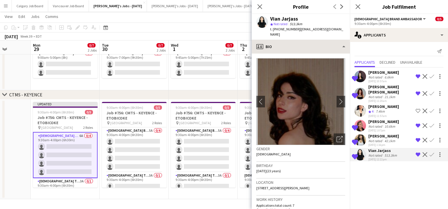
drag, startPoint x: 315, startPoint y: 31, endPoint x: 315, endPoint y: 36, distance: 5.2
click at [316, 31] on span "| [EMAIL_ADDRESS][DOMAIN_NAME]" at bounding box center [306, 32] width 73 height 10
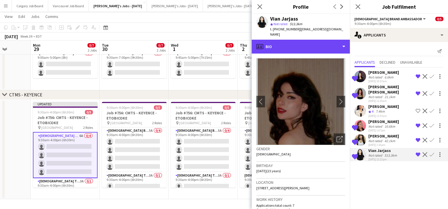
drag, startPoint x: 315, startPoint y: 37, endPoint x: 316, endPoint y: 47, distance: 10.4
click at [316, 40] on div "profile Bio" at bounding box center [301, 47] width 98 height 14
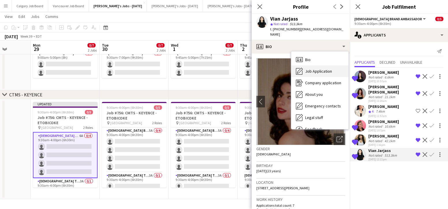
click at [316, 68] on span "Job Application" at bounding box center [318, 70] width 27 height 5
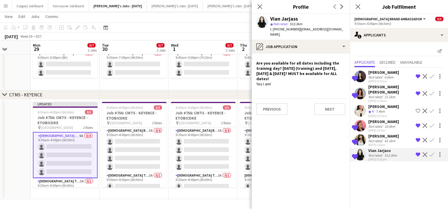
click at [418, 111] on app-icon "Shortlist crew" at bounding box center [418, 110] width 5 height 5
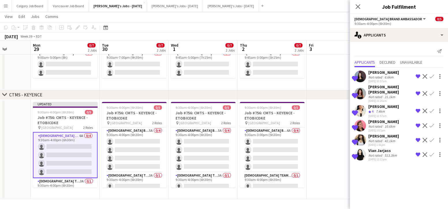
click at [388, 111] on div "Crew rating 4 7.4km" at bounding box center [384, 111] width 31 height 5
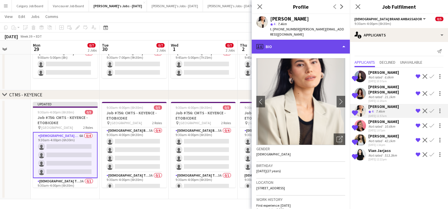
click at [311, 42] on div "profile Bio" at bounding box center [301, 47] width 98 height 14
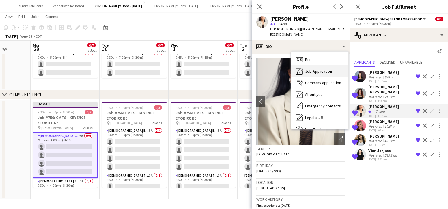
click at [319, 65] on div "Job Application Job Application" at bounding box center [319, 71] width 57 height 12
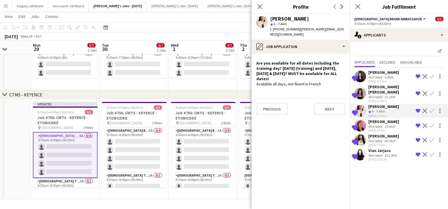
click at [199, 90] on div "chevron-right CTMS - KEYENCE" at bounding box center [224, 94] width 448 height 9
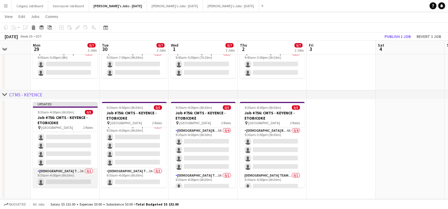
scroll to position [9, 0]
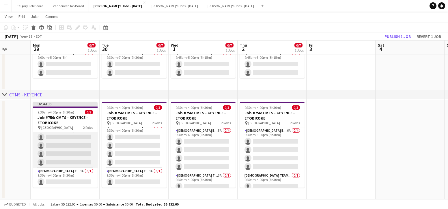
drag, startPoint x: 70, startPoint y: 180, endPoint x: 90, endPoint y: 167, distance: 23.5
click at [70, 179] on app-card-role "[DEMOGRAPHIC_DATA] Team Leader 3A 0/1 9:30am-4:00pm (6h30m) single-neutral-acti…" at bounding box center [65, 178] width 65 height 20
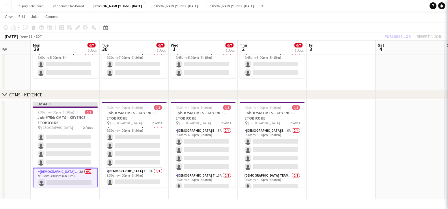
scroll to position [0, 245]
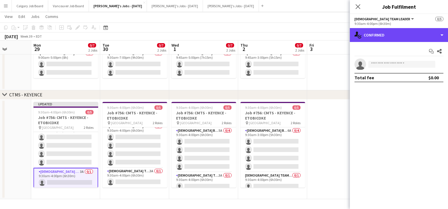
drag, startPoint x: 390, startPoint y: 35, endPoint x: 398, endPoint y: 47, distance: 14.7
click at [390, 35] on div "single-neutral-actions-check-2 Confirmed" at bounding box center [399, 35] width 98 height 14
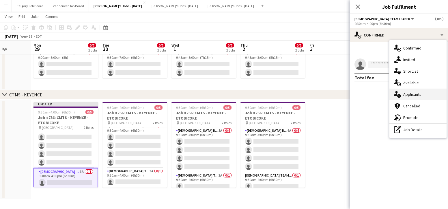
click at [419, 96] on div "single-neutral-actions-information Applicants" at bounding box center [418, 94] width 57 height 12
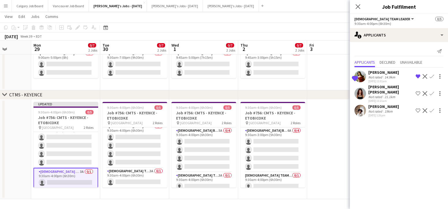
click at [399, 109] on div "Not rated 19km" at bounding box center [384, 111] width 31 height 4
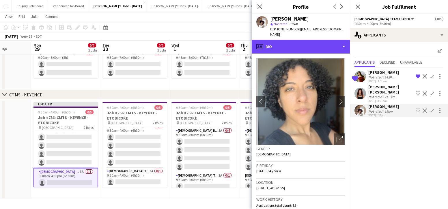
drag, startPoint x: 315, startPoint y: 43, endPoint x: 318, endPoint y: 47, distance: 4.3
click at [315, 43] on div "profile Bio" at bounding box center [301, 47] width 98 height 14
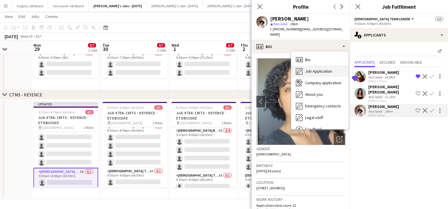
click at [323, 65] on div "Job Application Job Application" at bounding box center [319, 71] width 57 height 12
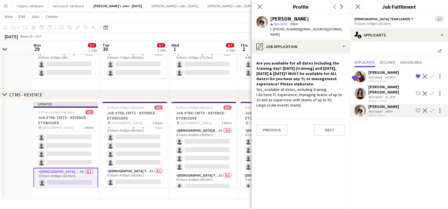
click at [419, 110] on app-icon "Shortlist crew" at bounding box center [418, 110] width 5 height 5
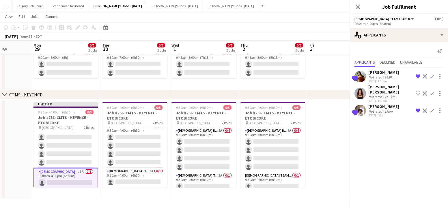
click at [395, 96] on div "21.1km" at bounding box center [390, 96] width 13 height 4
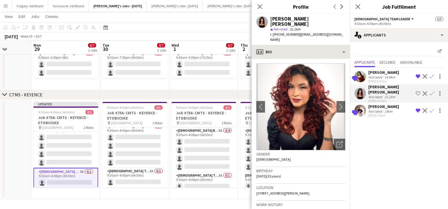
click at [318, 59] on app-crew-profile-bio "chevron-left chevron-right Open photos pop-in Gender [DEMOGRAPHIC_DATA] Birthda…" at bounding box center [301, 134] width 98 height 150
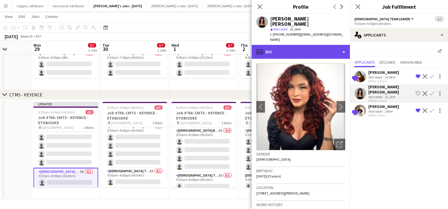
click at [317, 45] on div "profile Bio" at bounding box center [301, 52] width 98 height 14
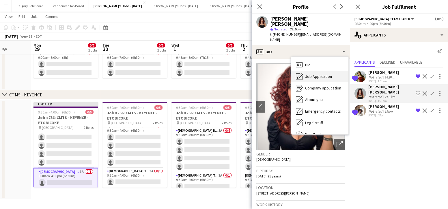
click at [319, 74] on span "Job Application" at bounding box center [318, 76] width 27 height 5
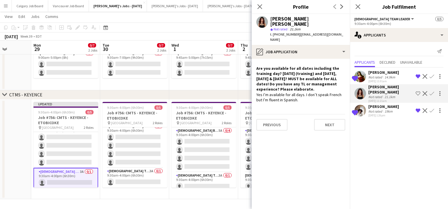
click at [419, 92] on app-icon "Shortlist crew" at bounding box center [418, 93] width 5 height 5
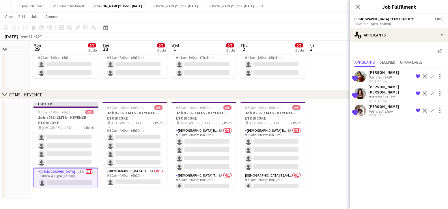
click at [395, 93] on div "[PERSON_NAME] [PERSON_NAME]" at bounding box center [391, 89] width 45 height 10
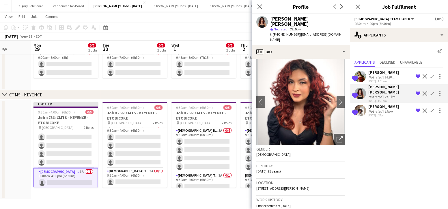
scroll to position [8, 0]
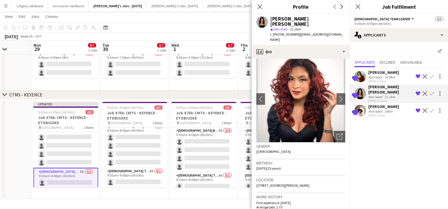
click at [372, 70] on div "[PERSON_NAME]" at bounding box center [384, 72] width 31 height 5
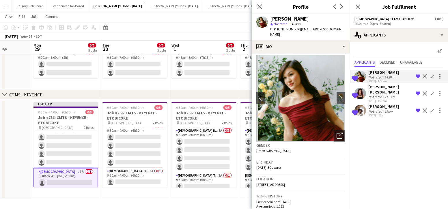
scroll to position [6, 0]
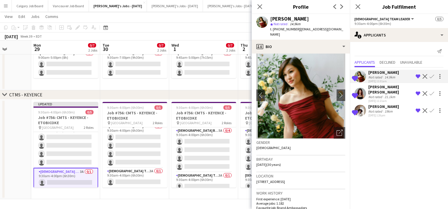
click at [375, 111] on div "Not rated" at bounding box center [376, 111] width 15 height 4
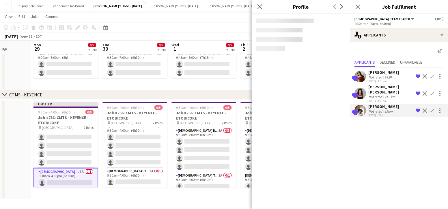
scroll to position [69, 0]
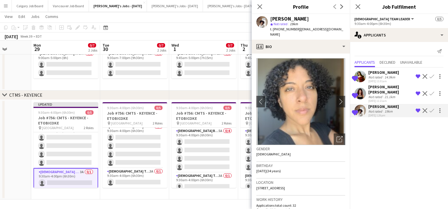
click at [418, 92] on app-icon "Remove crew from shortlist" at bounding box center [418, 93] width 5 height 5
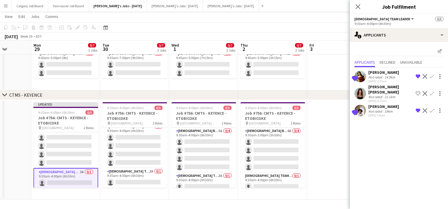
click at [278, 88] on app-date-cell "9:45am-3:00pm (5h15m) 0/2 Job #755: CMTS - MITCHAM - ETOBICOKE pin Toronto Cong…" at bounding box center [272, 57] width 69 height 68
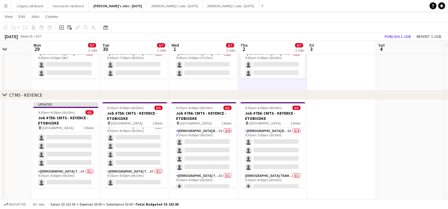
scroll to position [0, 247]
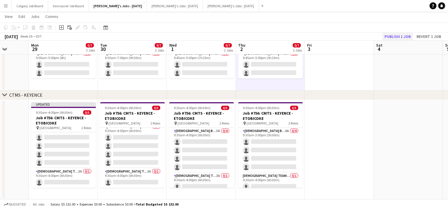
click at [392, 35] on button "Publish 1 job" at bounding box center [397, 37] width 31 height 8
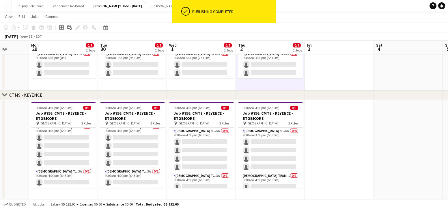
scroll to position [4, 0]
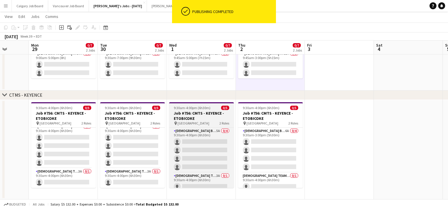
drag, startPoint x: 85, startPoint y: 144, endPoint x: 171, endPoint y: 118, distance: 90.6
click at [85, 144] on app-card-role "[DEMOGRAPHIC_DATA] Brand Ambassador 6A 0/4 9:30am-4:00pm (6h30m) single-neutral…" at bounding box center [63, 145] width 65 height 45
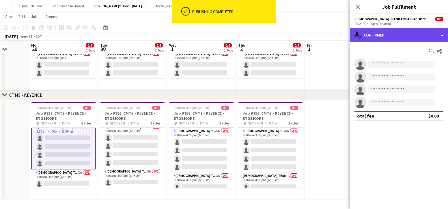
click at [386, 37] on div "single-neutral-actions-check-2 Confirmed" at bounding box center [399, 35] width 98 height 14
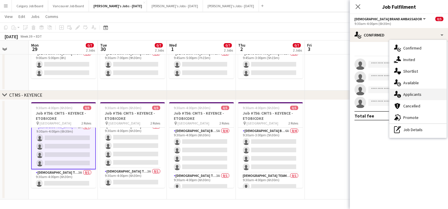
click at [417, 94] on div "single-neutral-actions-information Applicants" at bounding box center [418, 94] width 57 height 12
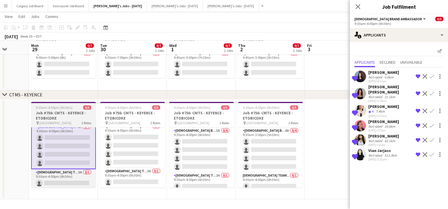
scroll to position [69, 0]
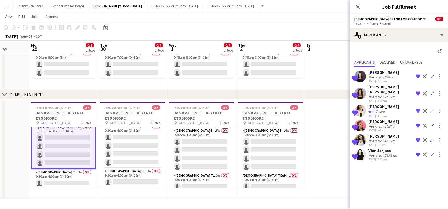
click at [325, 61] on app-date-cell at bounding box center [339, 56] width 69 height 68
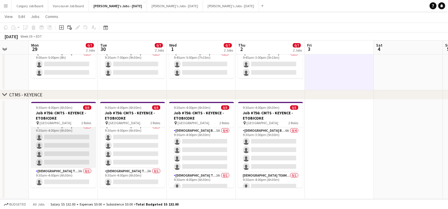
click at [55, 158] on app-card-role "[DEMOGRAPHIC_DATA] Brand Ambassador 6A 0/4 9:30am-4:00pm (6h30m) single-neutral…" at bounding box center [63, 145] width 65 height 45
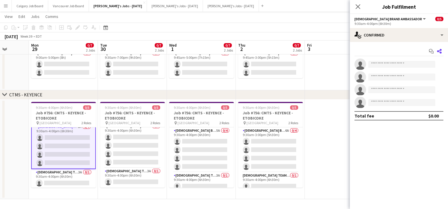
click at [421, 50] on icon "Share" at bounding box center [439, 51] width 5 height 5
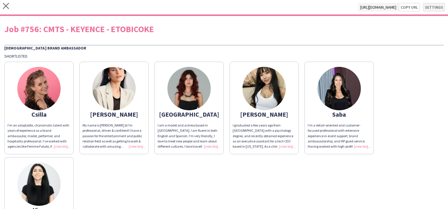
click at [421, 10] on button "Settings" at bounding box center [434, 7] width 22 height 9
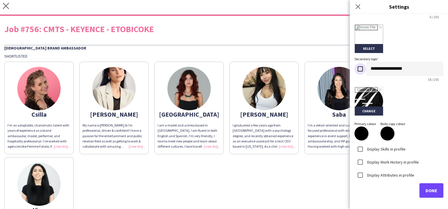
scroll to position [129, 0]
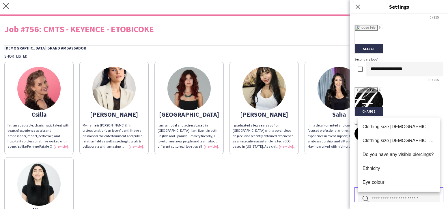
click at [414, 193] on input "text" at bounding box center [399, 199] width 82 height 14
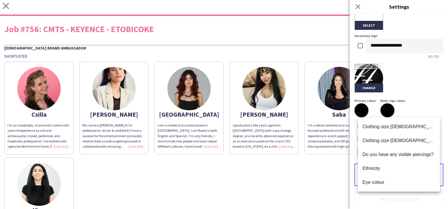
click at [421, 102] on form "**********" at bounding box center [399, 46] width 89 height 354
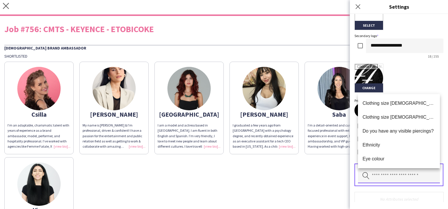
click at [404, 173] on input "text" at bounding box center [399, 175] width 82 height 14
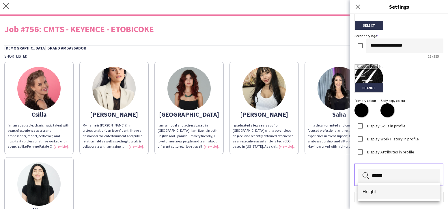
type input "******"
click at [382, 186] on mat-option "Height" at bounding box center [399, 192] width 82 height 14
type input "******"
click at [379, 189] on span "Weight" at bounding box center [399, 191] width 73 height 5
type input "*****"
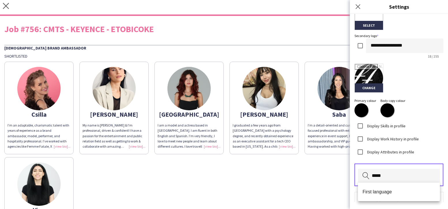
click at [379, 185] on mat-option "First language" at bounding box center [399, 192] width 82 height 14
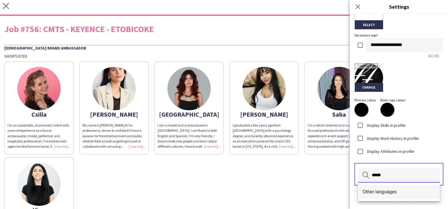
type input "*****"
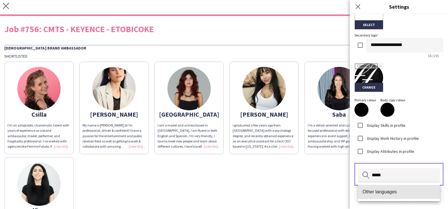
click at [387, 188] on mat-option "Other languages" at bounding box center [399, 192] width 82 height 14
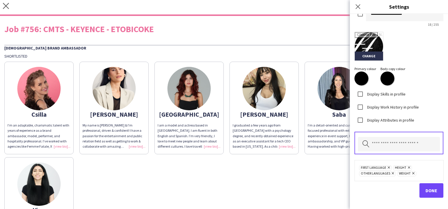
scroll to position [184, 0]
click at [421, 190] on span "Done" at bounding box center [432, 190] width 12 height 6
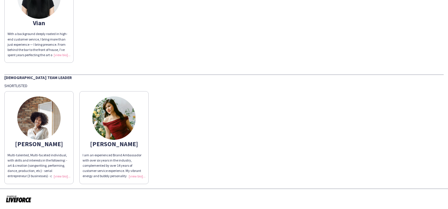
scroll to position [182, 0]
click at [60, 169] on div "Multi-talented, Multi-faceted individual, with skills and interests in the foll…" at bounding box center [39, 166] width 63 height 26
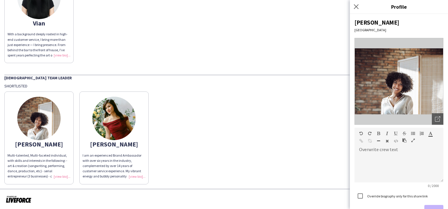
click at [421, 119] on img at bounding box center [399, 81] width 89 height 87
click at [421, 118] on div "Open photos pop-in" at bounding box center [438, 119] width 12 height 12
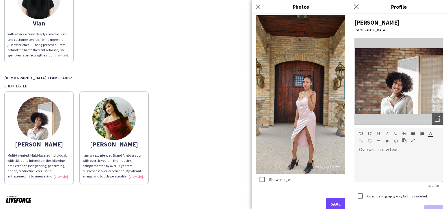
scroll to position [1945, 0]
click at [336, 201] on button "Save" at bounding box center [335, 204] width 19 height 12
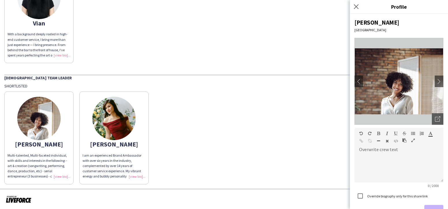
drag, startPoint x: 129, startPoint y: 173, endPoint x: 134, endPoint y: 173, distance: 4.9
click at [131, 173] on div "I am an experienced Brand Ambassador with over six years in the industry, compl…" at bounding box center [114, 166] width 63 height 26
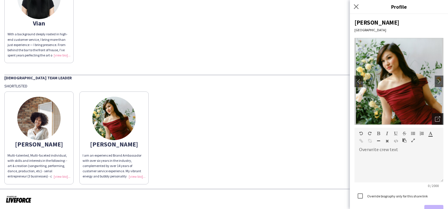
click at [421, 116] on div "Open photos pop-in" at bounding box center [438, 119] width 12 height 12
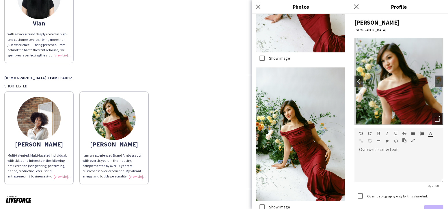
scroll to position [946, 0]
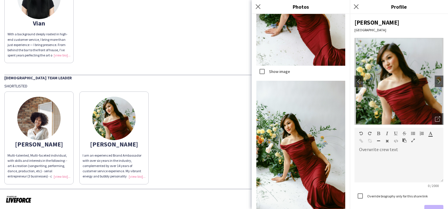
click at [228, 151] on div "[PERSON_NAME] Multi-talented, Multi-faceted individual, with skills and interes…" at bounding box center [224, 135] width 440 height 95
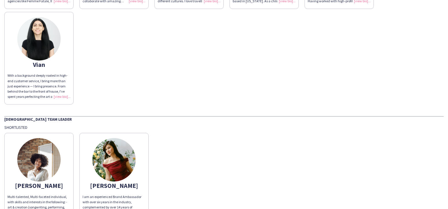
scroll to position [136, 0]
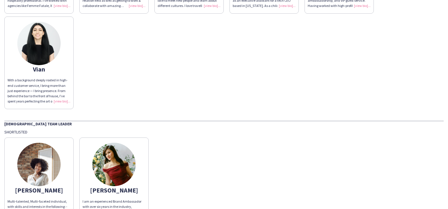
drag, startPoint x: 60, startPoint y: 99, endPoint x: 66, endPoint y: 97, distance: 6.8
click at [60, 99] on div "With a background deeply rooted in high-end customer service, I bring more than…" at bounding box center [39, 90] width 63 height 26
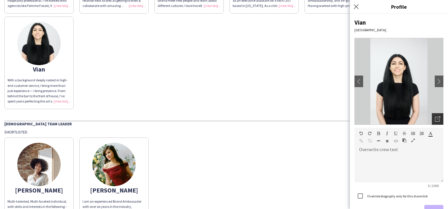
click at [421, 116] on div "Open photos pop-in" at bounding box center [438, 119] width 12 height 12
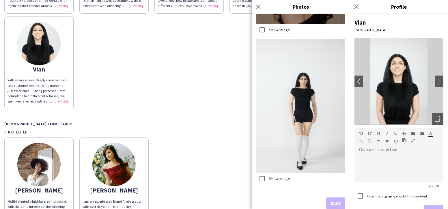
scroll to position [525, 0]
click at [182, 94] on div "Csilla I’m an adaptable, charismatic talent with years of experience as a brand…" at bounding box center [224, 13] width 440 height 191
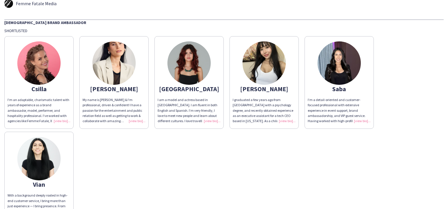
scroll to position [25, 0]
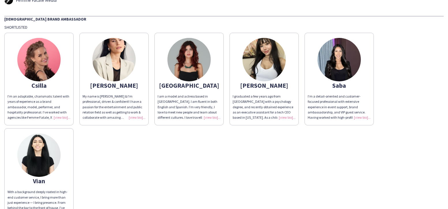
drag, startPoint x: 58, startPoint y: 111, endPoint x: 64, endPoint y: 114, distance: 6.5
click at [58, 111] on div "I’m an adaptable, charismatic talent with years of experience as a brand ambass…" at bounding box center [39, 107] width 63 height 26
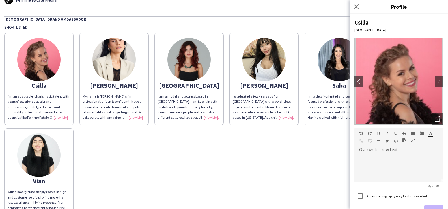
drag, startPoint x: 434, startPoint y: 116, endPoint x: 311, endPoint y: 115, distance: 122.5
click at [421, 116] on div "Open photos pop-in" at bounding box center [438, 119] width 12 height 12
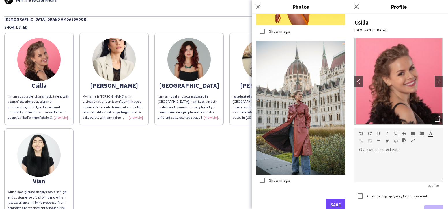
scroll to position [0, 0]
drag, startPoint x: 339, startPoint y: 204, endPoint x: 308, endPoint y: 195, distance: 32.5
click at [339, 204] on button "Save" at bounding box center [335, 204] width 19 height 12
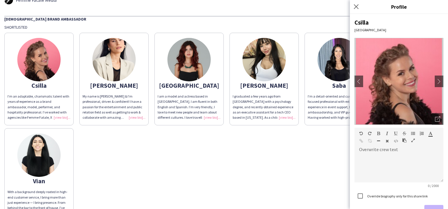
click at [142, 121] on app-share-pages-crew-card "[PERSON_NAME] My name is [PERSON_NAME] & I'm professional, driven & confident! …" at bounding box center [113, 79] width 69 height 92
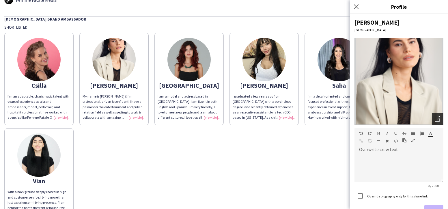
click at [421, 117] on div "Open photos pop-in" at bounding box center [438, 119] width 12 height 12
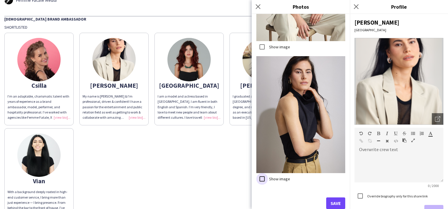
scroll to position [892, 0]
click at [334, 200] on button "Save" at bounding box center [335, 203] width 19 height 12
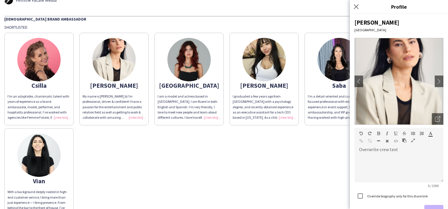
click at [209, 119] on div "I am a model and actress based in [GEOGRAPHIC_DATA]. I am fluent in both Englis…" at bounding box center [189, 107] width 63 height 26
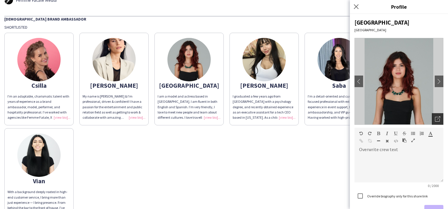
drag, startPoint x: 438, startPoint y: 118, endPoint x: 435, endPoint y: 118, distance: 3.8
click at [421, 118] on icon "Open photos pop-in" at bounding box center [437, 118] width 5 height 5
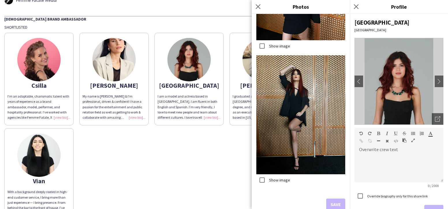
scroll to position [0, 0]
click at [243, 143] on div "Csilla I’m an adaptable, charismatic talent with years of experience as a brand…" at bounding box center [224, 125] width 440 height 191
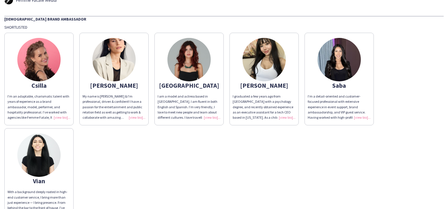
click at [287, 120] on app-share-pages-crew-card "[PERSON_NAME] graduated a few years ago from [GEOGRAPHIC_DATA] with a psycholog…" at bounding box center [264, 79] width 69 height 92
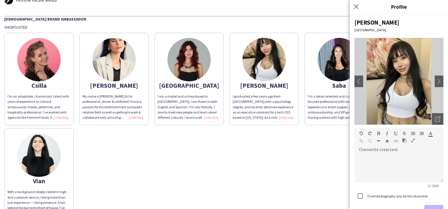
click at [342, 116] on div "I’m a detail-oriented and customer-focused professional with extensive experien…" at bounding box center [339, 107] width 63 height 26
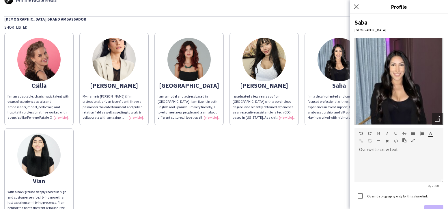
drag, startPoint x: 440, startPoint y: 118, endPoint x: 324, endPoint y: 120, distance: 115.8
click at [421, 118] on icon "Open photos pop-in" at bounding box center [437, 118] width 5 height 5
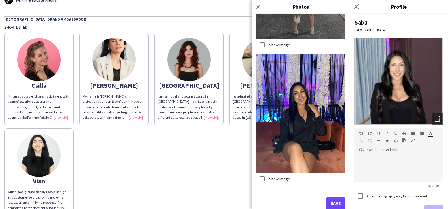
scroll to position [620, 0]
drag, startPoint x: 331, startPoint y: 202, endPoint x: 242, endPoint y: 166, distance: 96.2
click at [331, 202] on button "Save" at bounding box center [335, 203] width 19 height 12
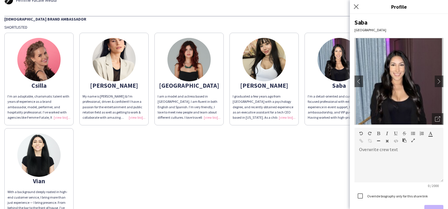
click at [205, 149] on div "Csilla I’m an adaptable, charismatic talent with years of experience as a brand…" at bounding box center [224, 125] width 440 height 191
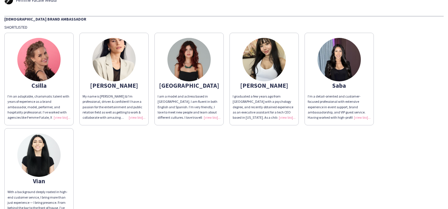
click at [363, 115] on div "I’m a detail-oriented and customer-focused professional with extensive experien…" at bounding box center [339, 107] width 63 height 26
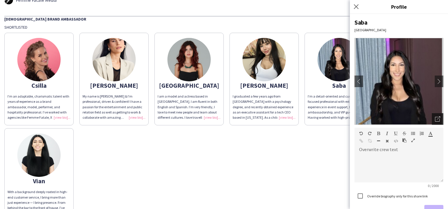
click at [421, 120] on div "Open photos pop-in" at bounding box center [438, 119] width 12 height 12
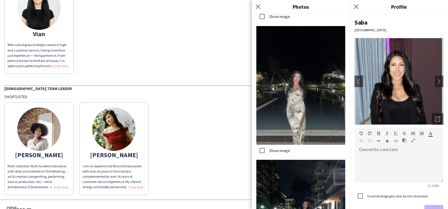
scroll to position [406, 0]
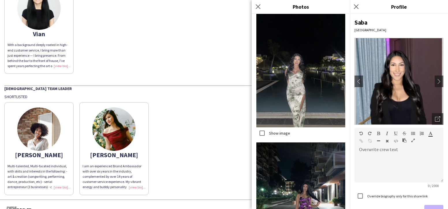
click at [204, 114] on div "[PERSON_NAME] Multi-talented, Multi-faceted individual, with skills and interes…" at bounding box center [224, 146] width 440 height 95
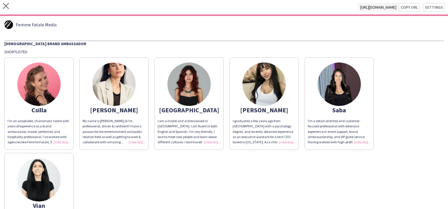
scroll to position [0, 0]
click at [409, 9] on button "Copy url" at bounding box center [409, 7] width 21 height 9
type textarea "**********"
click at [8, 5] on icon "close" at bounding box center [6, 6] width 6 height 6
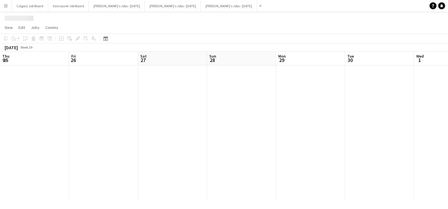
scroll to position [0, 247]
